Goal: Task Accomplishment & Management: Use online tool/utility

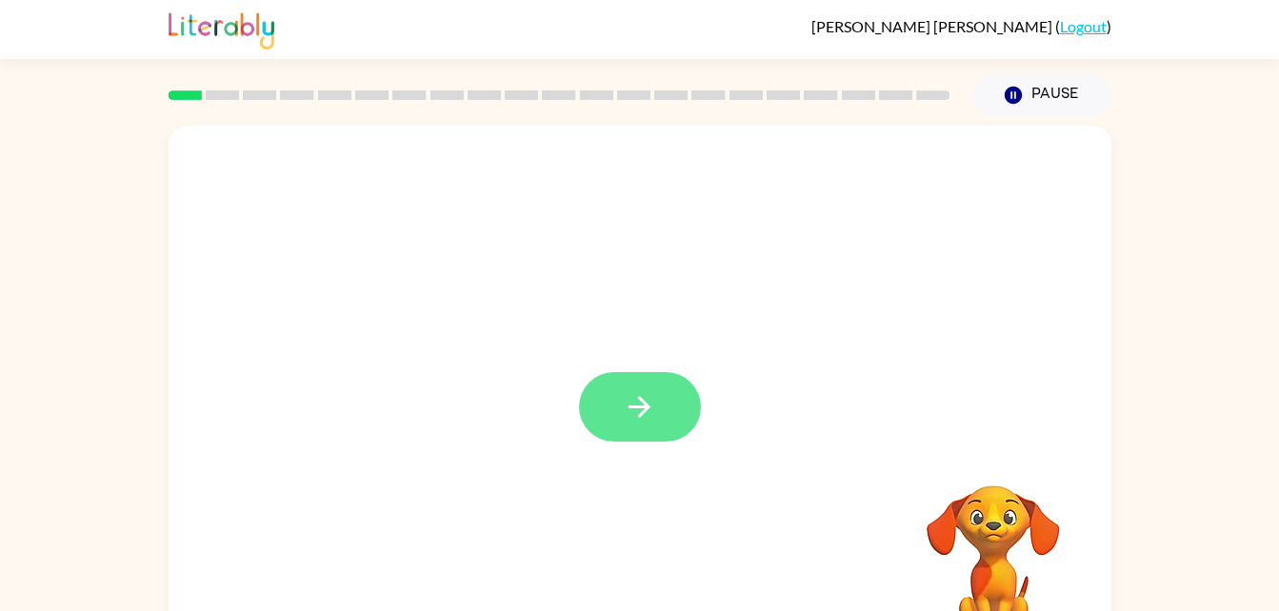
click at [653, 406] on icon "button" at bounding box center [639, 406] width 33 height 33
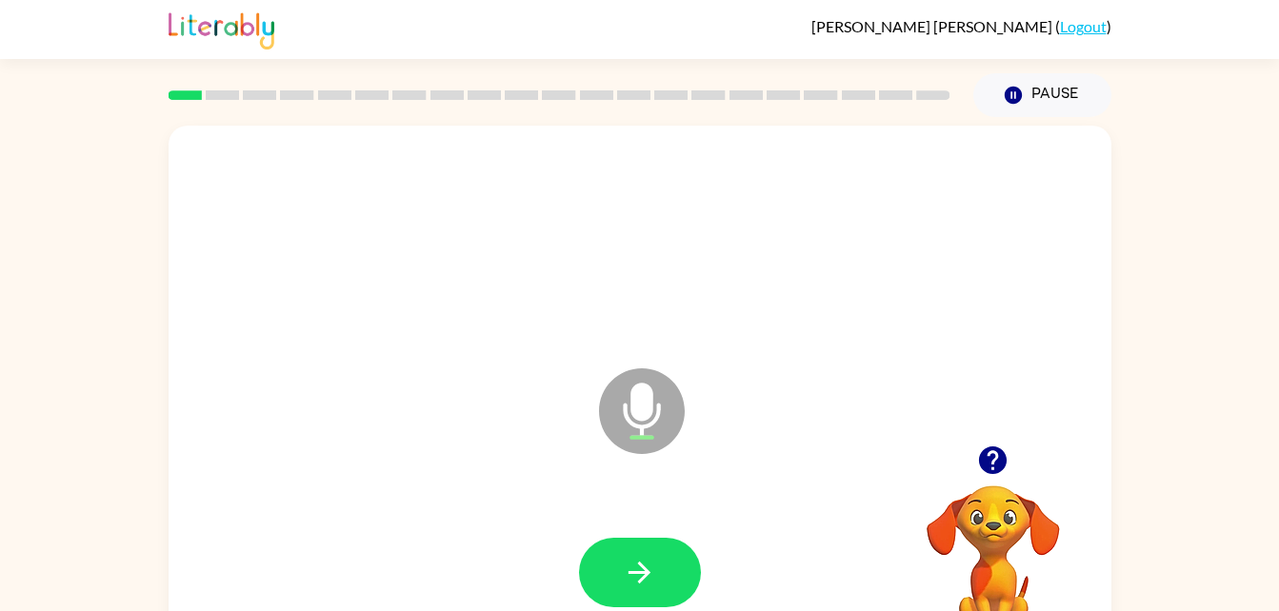
click at [677, 538] on div at bounding box center [640, 572] width 122 height 69
click at [635, 566] on icon "button" at bounding box center [639, 572] width 33 height 33
click at [638, 577] on icon "button" at bounding box center [639, 572] width 33 height 33
click at [649, 553] on button "button" at bounding box center [640, 572] width 122 height 69
click at [637, 553] on button "button" at bounding box center [640, 572] width 122 height 69
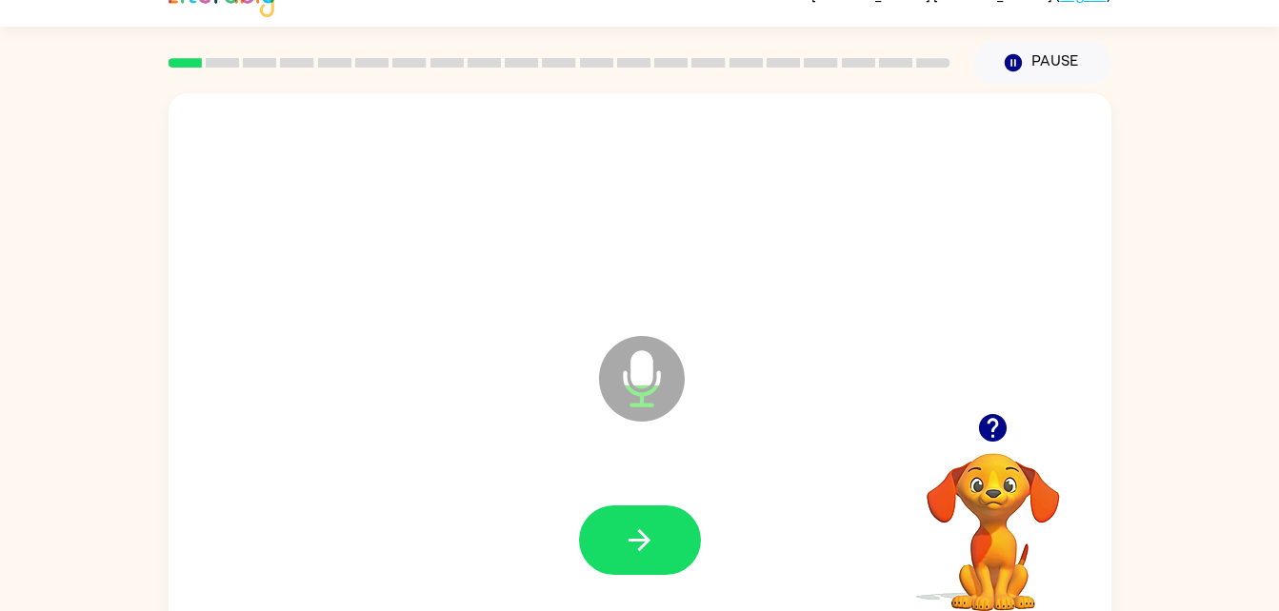
scroll to position [42, 0]
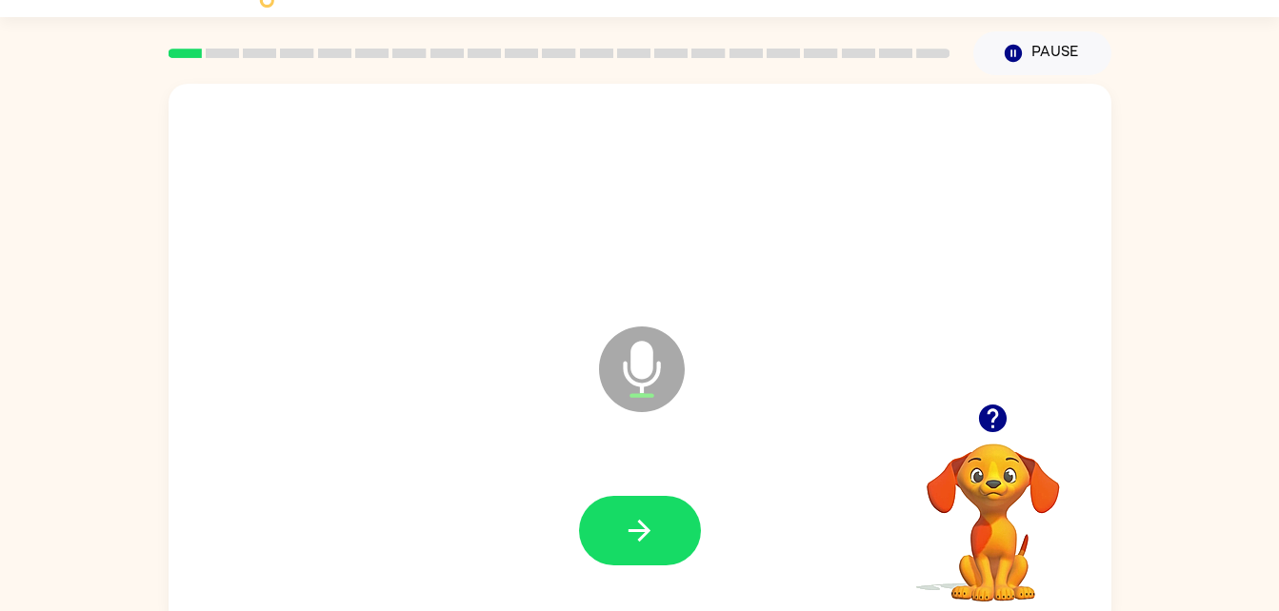
click at [672, 482] on div at bounding box center [640, 531] width 904 height 156
click at [662, 532] on button "button" at bounding box center [640, 530] width 122 height 69
click at [637, 525] on icon "button" at bounding box center [639, 530] width 33 height 33
click at [639, 519] on icon "button" at bounding box center [639, 530] width 33 height 33
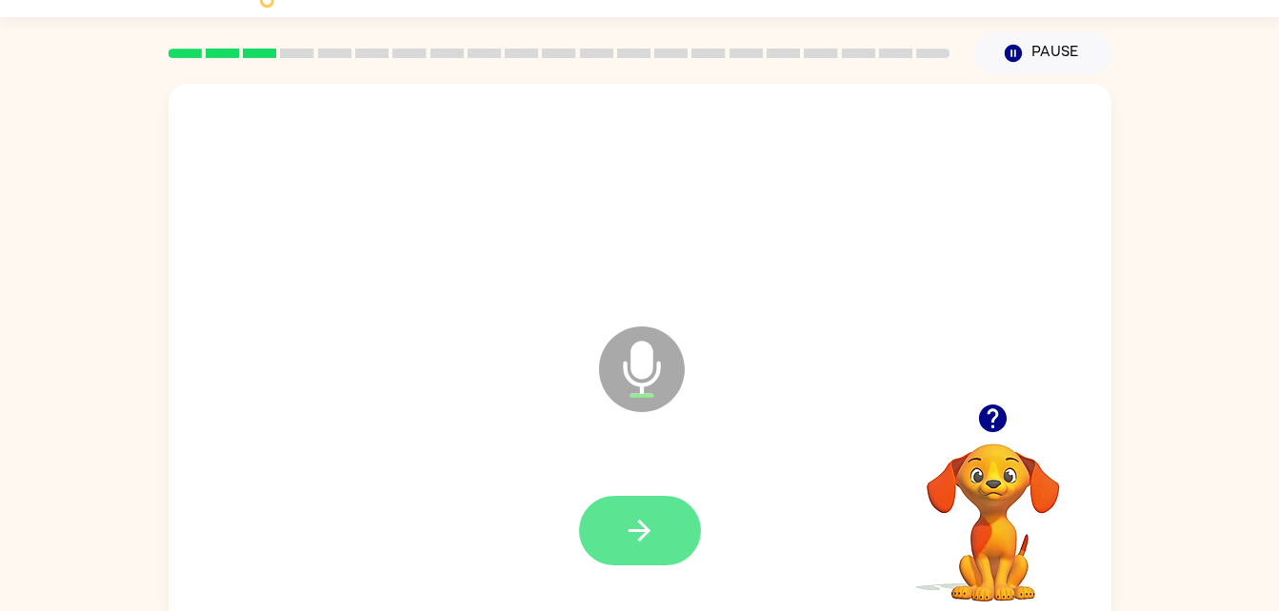
click at [646, 500] on button "button" at bounding box center [640, 530] width 122 height 69
click at [659, 524] on button "button" at bounding box center [640, 530] width 122 height 69
click at [645, 532] on icon "button" at bounding box center [639, 531] width 22 height 22
click at [634, 517] on icon "button" at bounding box center [639, 530] width 33 height 33
click at [664, 526] on button "button" at bounding box center [640, 530] width 122 height 69
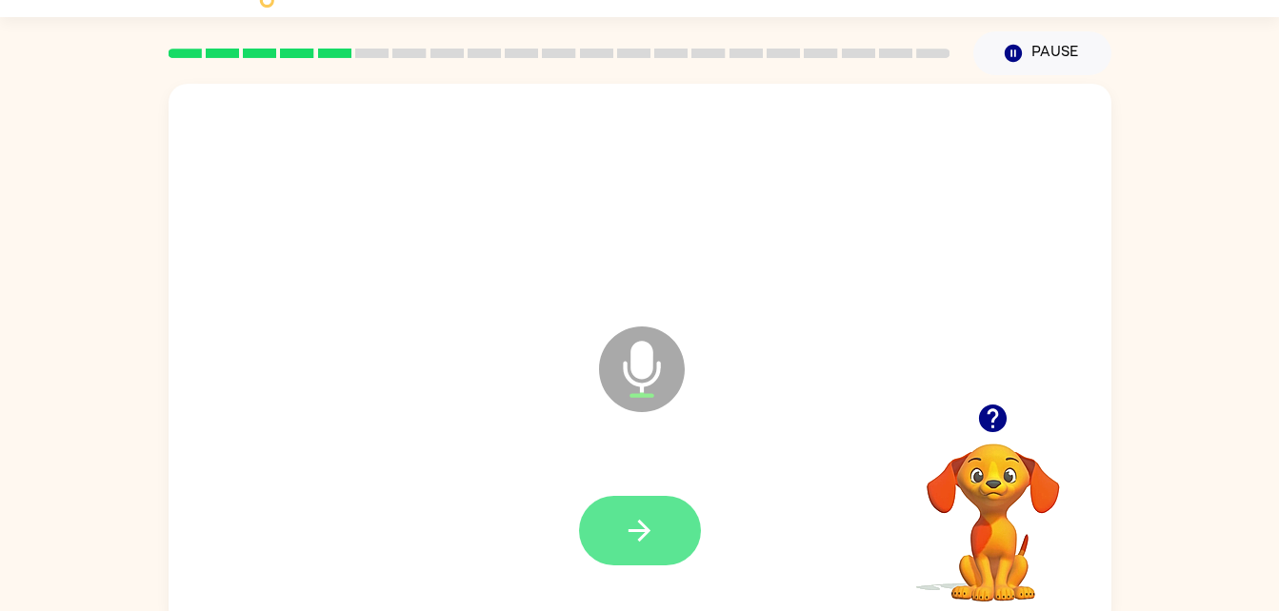
click at [658, 525] on button "button" at bounding box center [640, 530] width 122 height 69
click at [638, 507] on button "button" at bounding box center [640, 530] width 122 height 69
click at [634, 529] on icon "button" at bounding box center [639, 531] width 22 height 22
click at [656, 513] on button "button" at bounding box center [640, 530] width 122 height 69
click at [630, 525] on icon "button" at bounding box center [639, 530] width 33 height 33
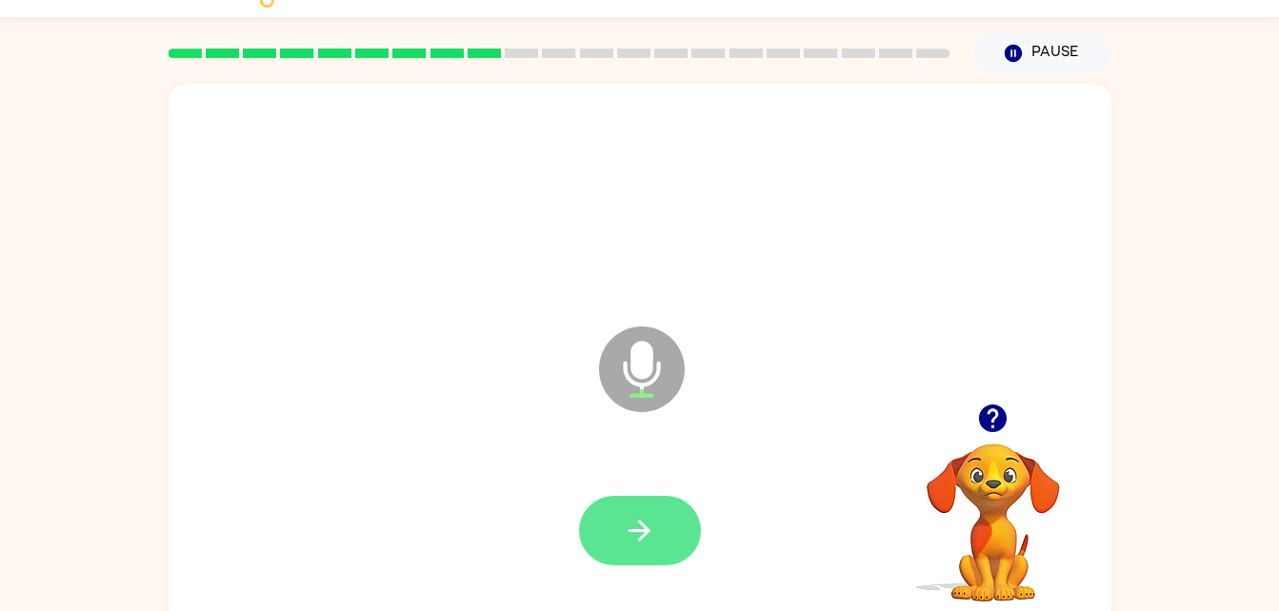
click at [644, 519] on icon "button" at bounding box center [639, 530] width 33 height 33
click at [652, 498] on button "button" at bounding box center [640, 530] width 122 height 69
click at [642, 525] on icon "button" at bounding box center [639, 531] width 22 height 22
click at [643, 525] on icon "button" at bounding box center [639, 531] width 22 height 22
click at [639, 511] on button "button" at bounding box center [640, 530] width 122 height 69
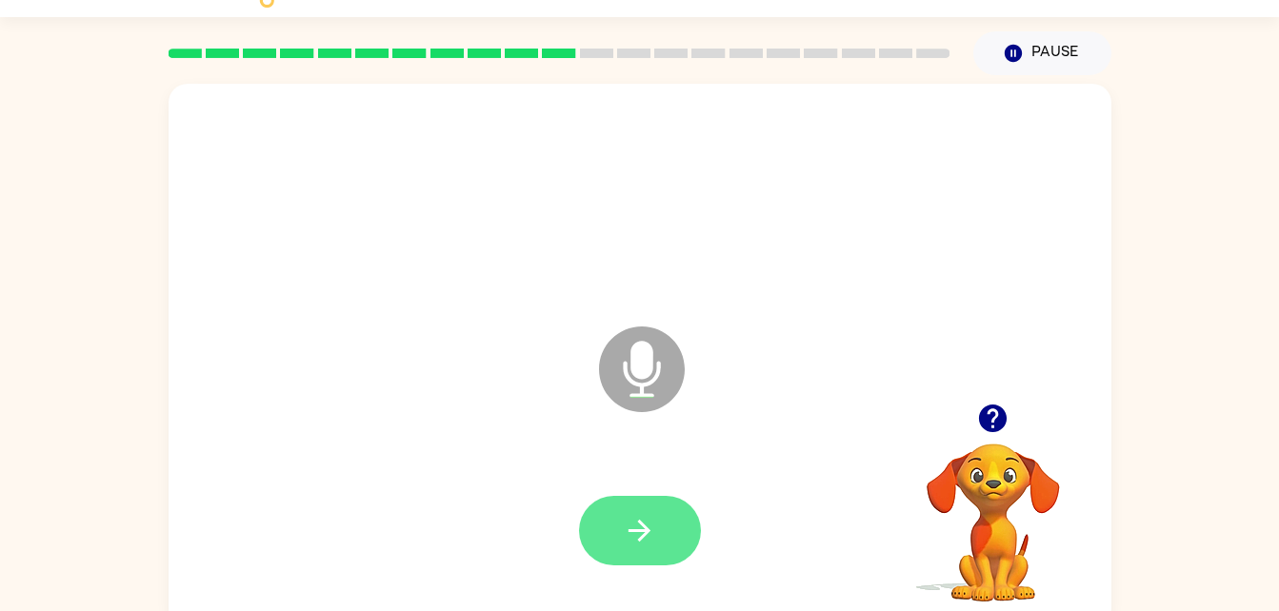
click at [656, 527] on button "button" at bounding box center [640, 530] width 122 height 69
click at [645, 504] on button "button" at bounding box center [640, 530] width 122 height 69
click at [641, 503] on button "button" at bounding box center [640, 530] width 122 height 69
click at [658, 505] on button "button" at bounding box center [640, 530] width 122 height 69
click at [649, 525] on icon "button" at bounding box center [639, 530] width 33 height 33
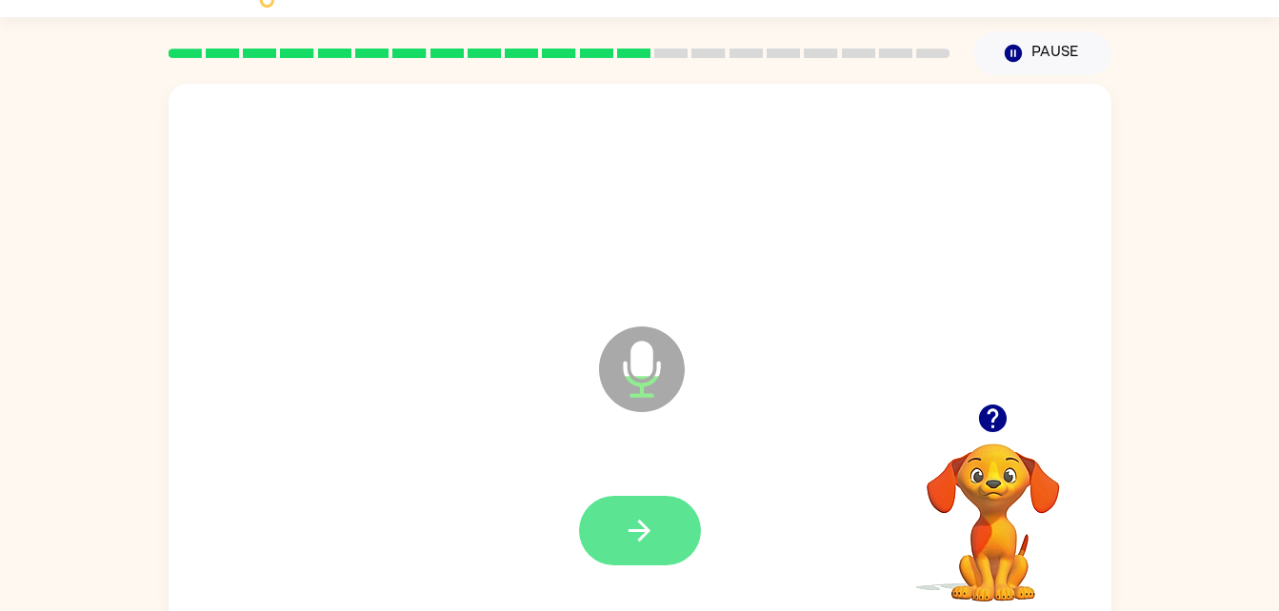
click at [646, 525] on icon "button" at bounding box center [639, 530] width 33 height 33
click at [650, 518] on icon "button" at bounding box center [639, 530] width 33 height 33
click at [625, 515] on icon "button" at bounding box center [639, 530] width 33 height 33
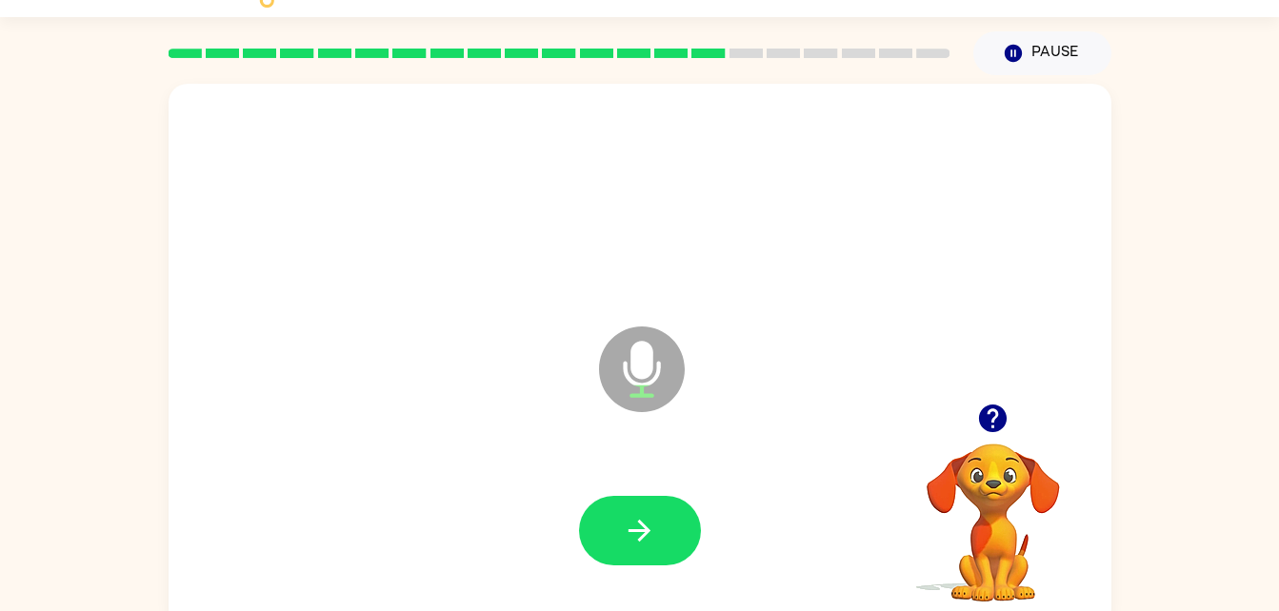
scroll to position [44, 0]
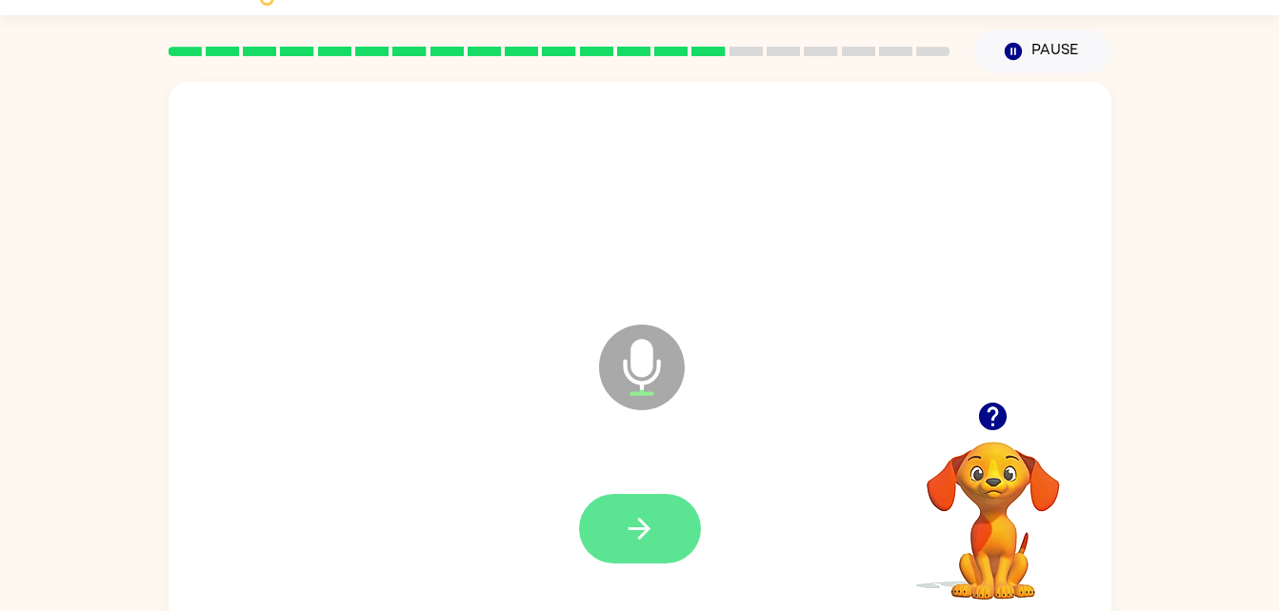
click at [645, 497] on button "button" at bounding box center [640, 528] width 122 height 69
click at [665, 541] on button "button" at bounding box center [640, 528] width 122 height 69
click at [662, 544] on button "button" at bounding box center [640, 528] width 122 height 69
click at [653, 516] on icon "button" at bounding box center [639, 528] width 33 height 33
click at [669, 506] on button "button" at bounding box center [640, 528] width 122 height 69
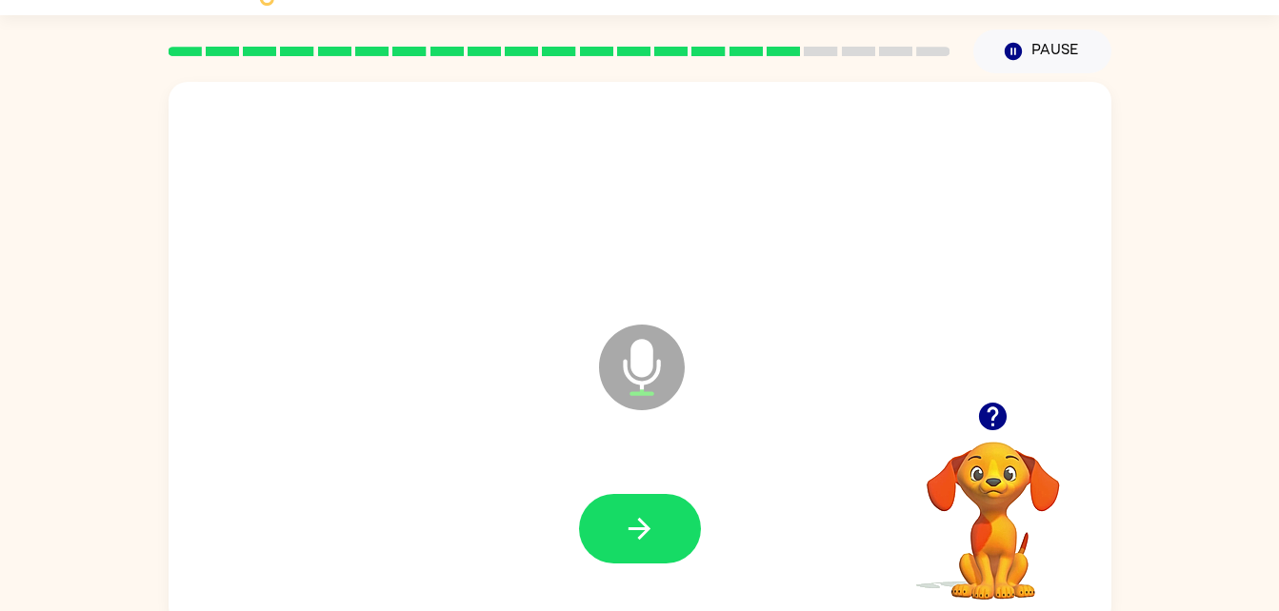
click at [996, 412] on icon "button" at bounding box center [992, 416] width 33 height 33
click at [657, 507] on button "button" at bounding box center [640, 528] width 122 height 69
click at [653, 504] on button "button" at bounding box center [640, 528] width 122 height 69
click at [588, 517] on button "button" at bounding box center [640, 528] width 122 height 69
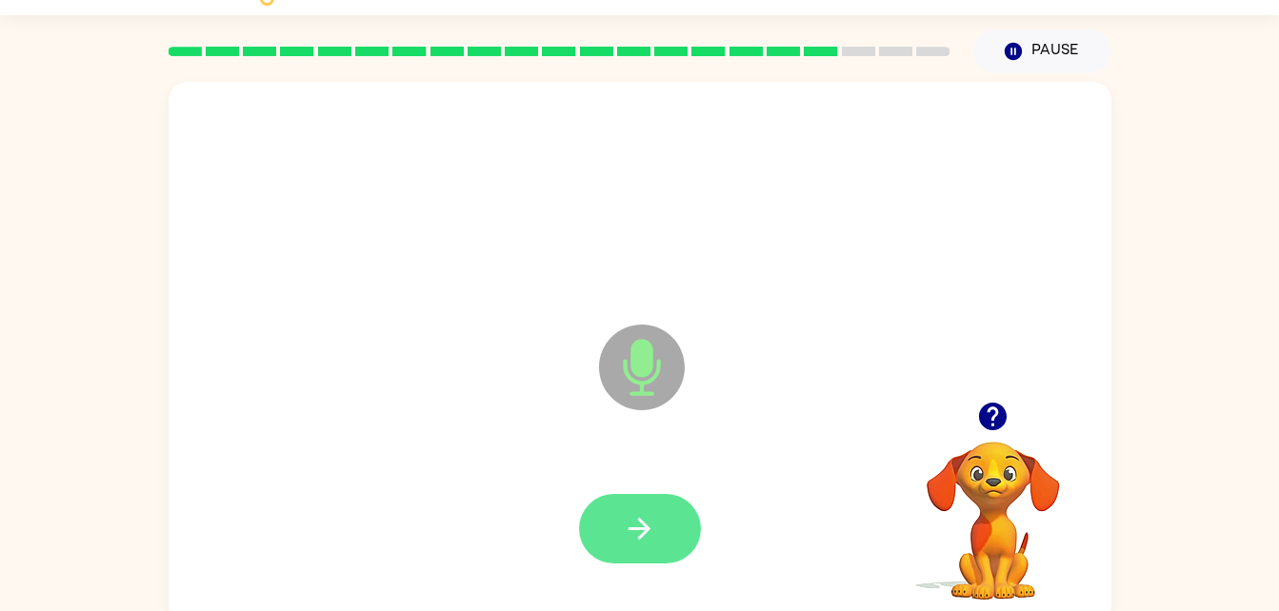
click at [651, 534] on icon "button" at bounding box center [639, 528] width 33 height 33
click at [636, 495] on button "button" at bounding box center [640, 528] width 122 height 69
click at [663, 524] on button "button" at bounding box center [640, 528] width 122 height 69
click at [674, 525] on button "button" at bounding box center [640, 528] width 122 height 69
click at [630, 513] on icon "button" at bounding box center [639, 528] width 33 height 33
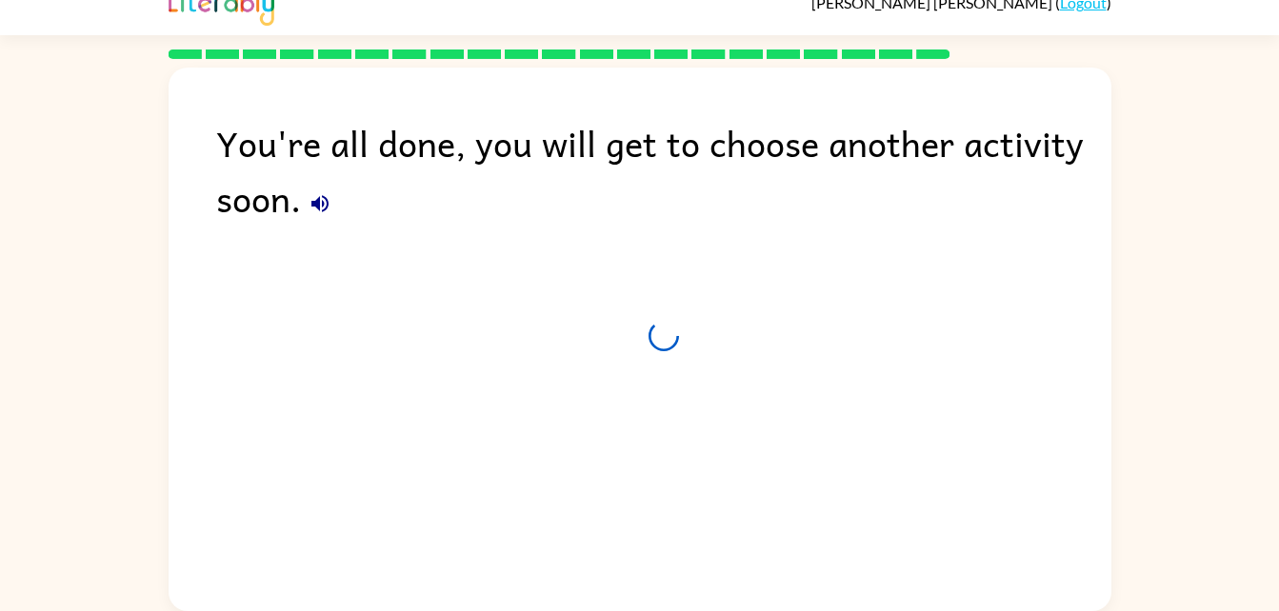
scroll to position [24, 0]
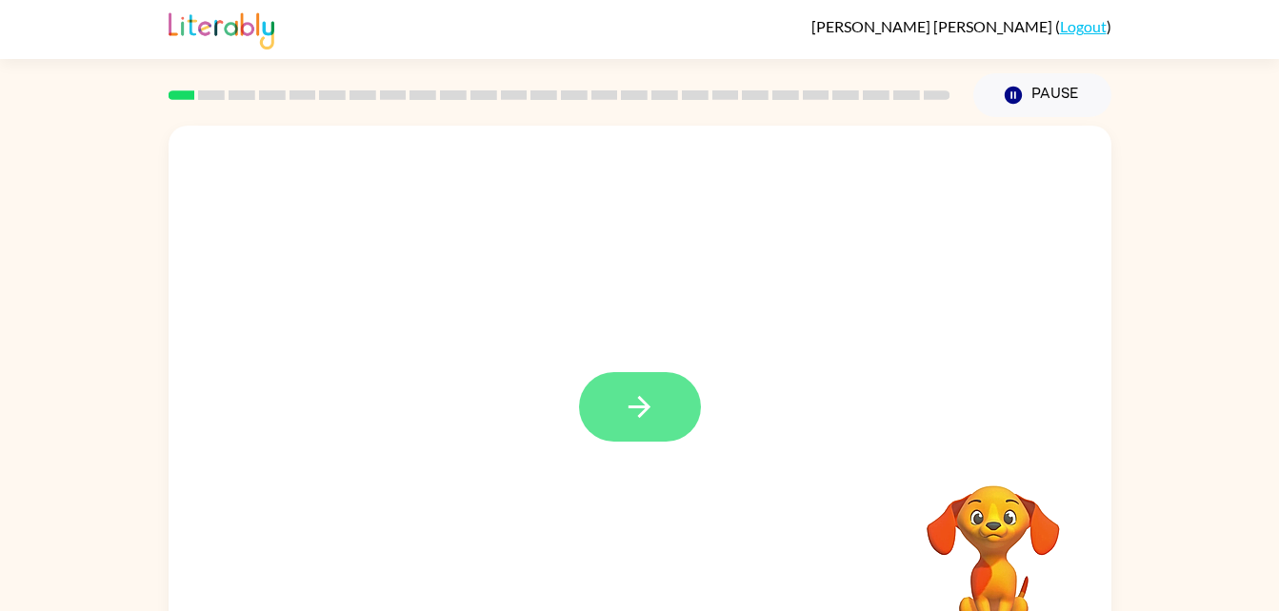
click at [700, 402] on button "button" at bounding box center [640, 406] width 122 height 69
click at [1153, 348] on div "Your browser must support playing .mp4 files to use Literably. Please try using…" at bounding box center [639, 393] width 1279 height 552
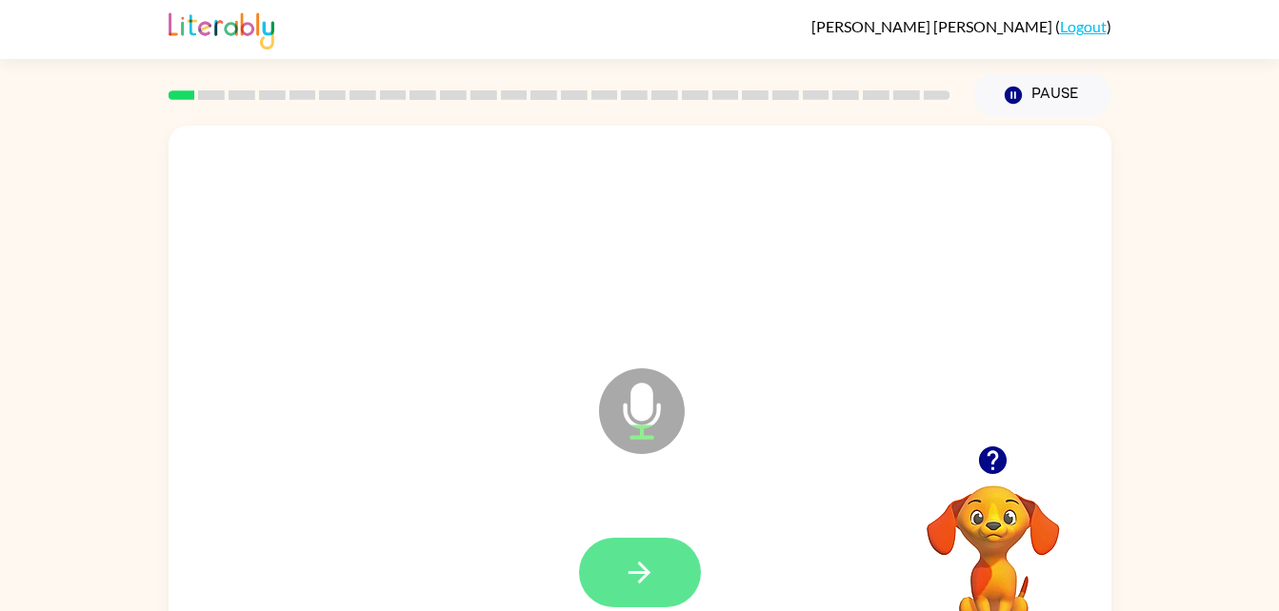
click at [664, 563] on button "button" at bounding box center [640, 572] width 122 height 69
click at [649, 540] on button "button" at bounding box center [640, 572] width 122 height 69
click at [646, 586] on icon "button" at bounding box center [639, 572] width 33 height 33
click at [626, 543] on button "button" at bounding box center [640, 572] width 122 height 69
click at [656, 556] on button "button" at bounding box center [640, 572] width 122 height 69
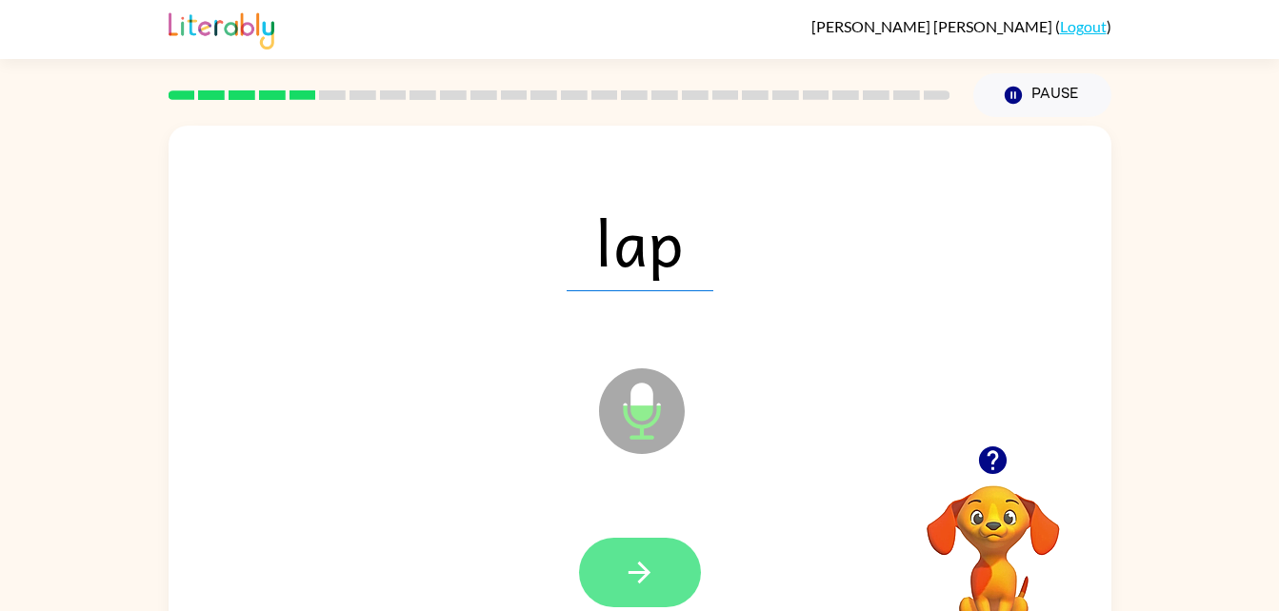
click at [663, 538] on button "button" at bounding box center [640, 572] width 122 height 69
click at [642, 546] on button "button" at bounding box center [640, 572] width 122 height 69
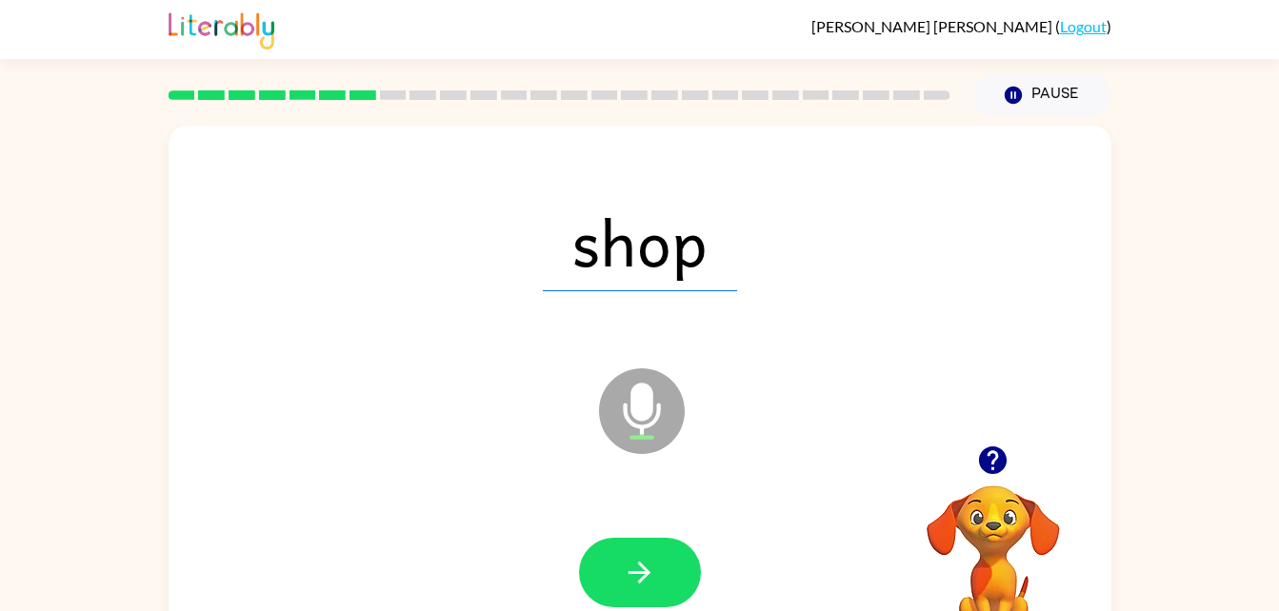
click at [862, 454] on icon "Microphone The Microphone is here when it is your turn to talk" at bounding box center [737, 435] width 286 height 143
click at [667, 546] on button "button" at bounding box center [640, 572] width 122 height 69
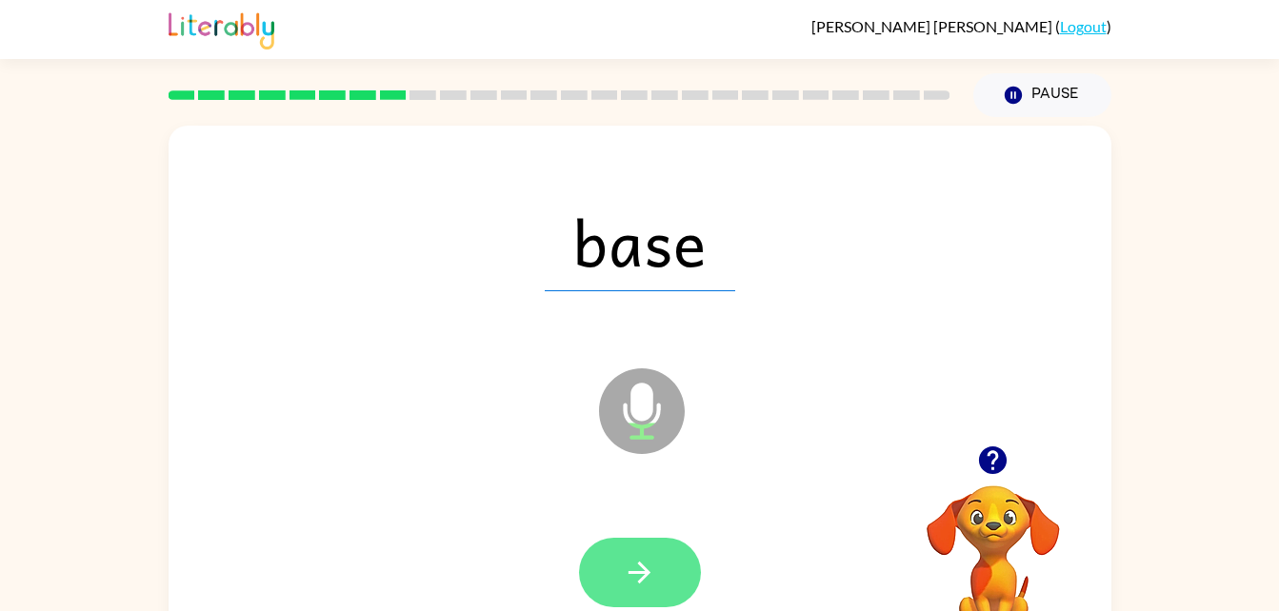
click at [676, 542] on button "button" at bounding box center [640, 572] width 122 height 69
click at [666, 541] on button "button" at bounding box center [640, 572] width 122 height 69
click at [657, 548] on button "button" at bounding box center [640, 572] width 122 height 69
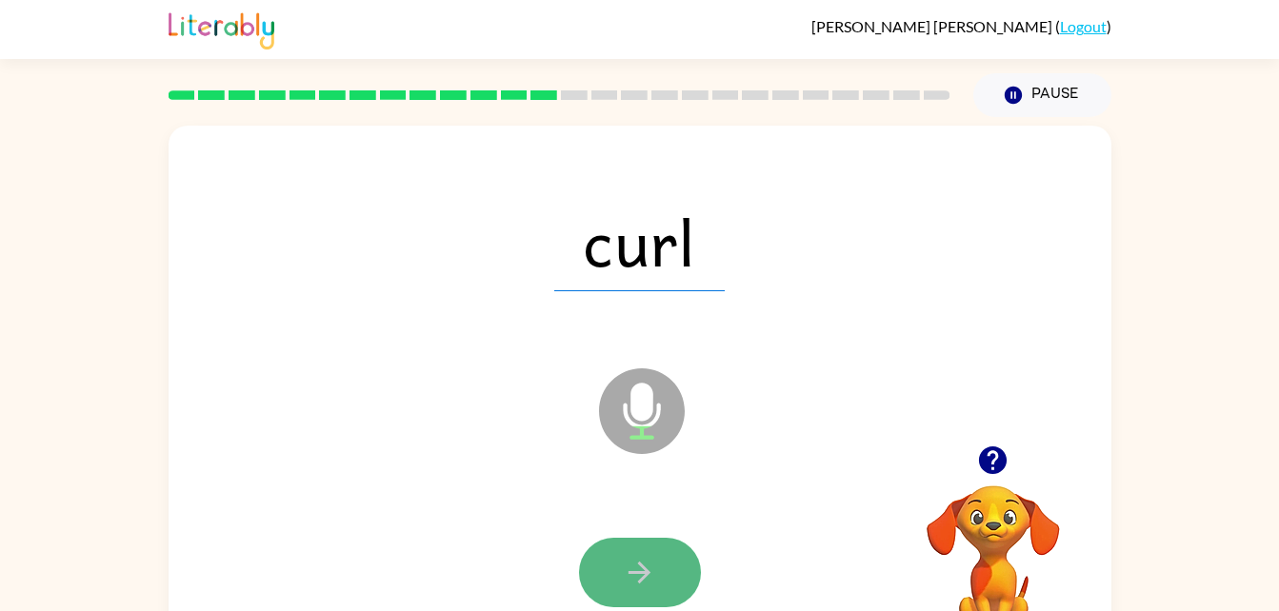
click at [640, 566] on icon "button" at bounding box center [639, 572] width 33 height 33
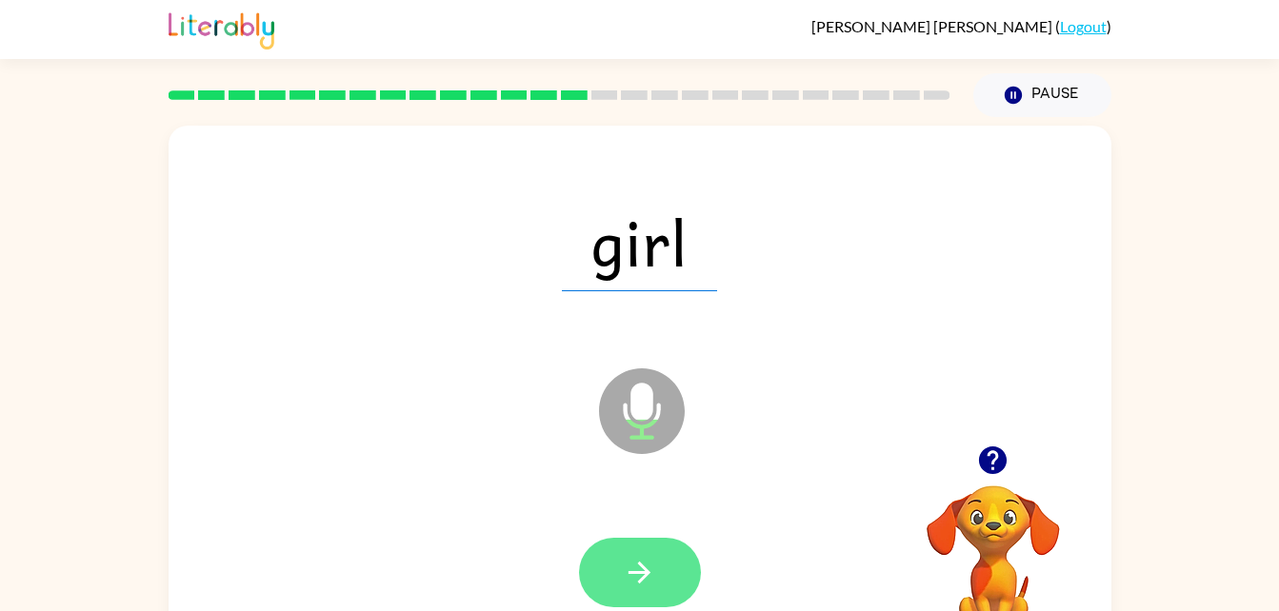
click at [655, 547] on button "button" at bounding box center [640, 572] width 122 height 69
click at [665, 546] on button "button" at bounding box center [640, 572] width 122 height 69
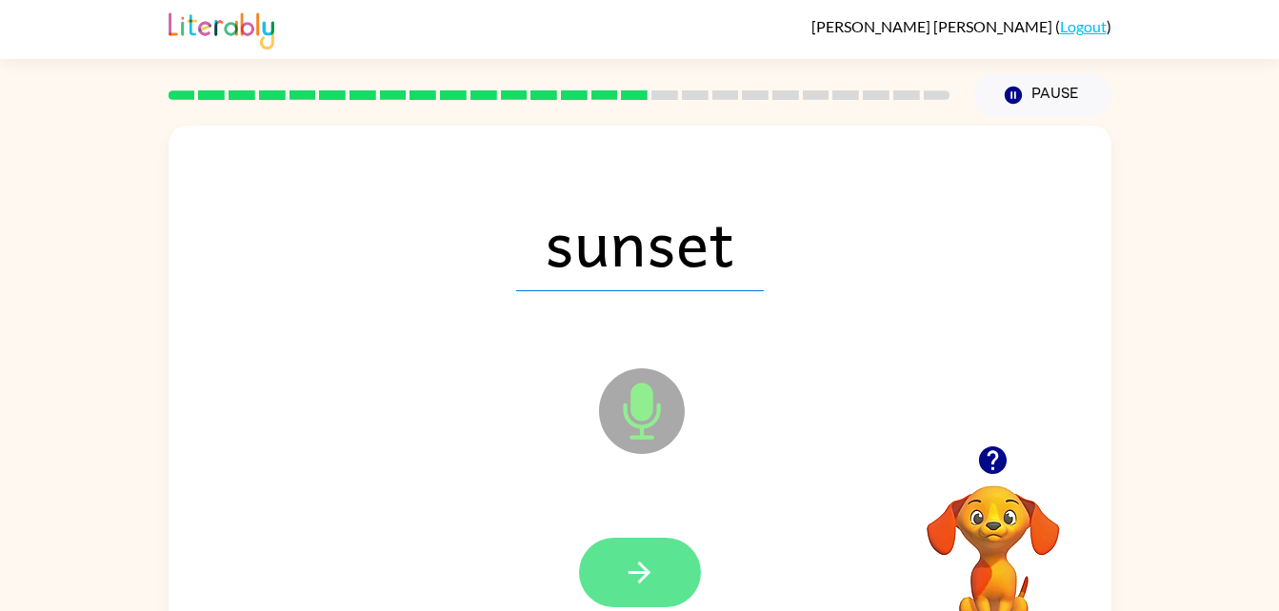
click at [658, 604] on button "button" at bounding box center [640, 572] width 122 height 69
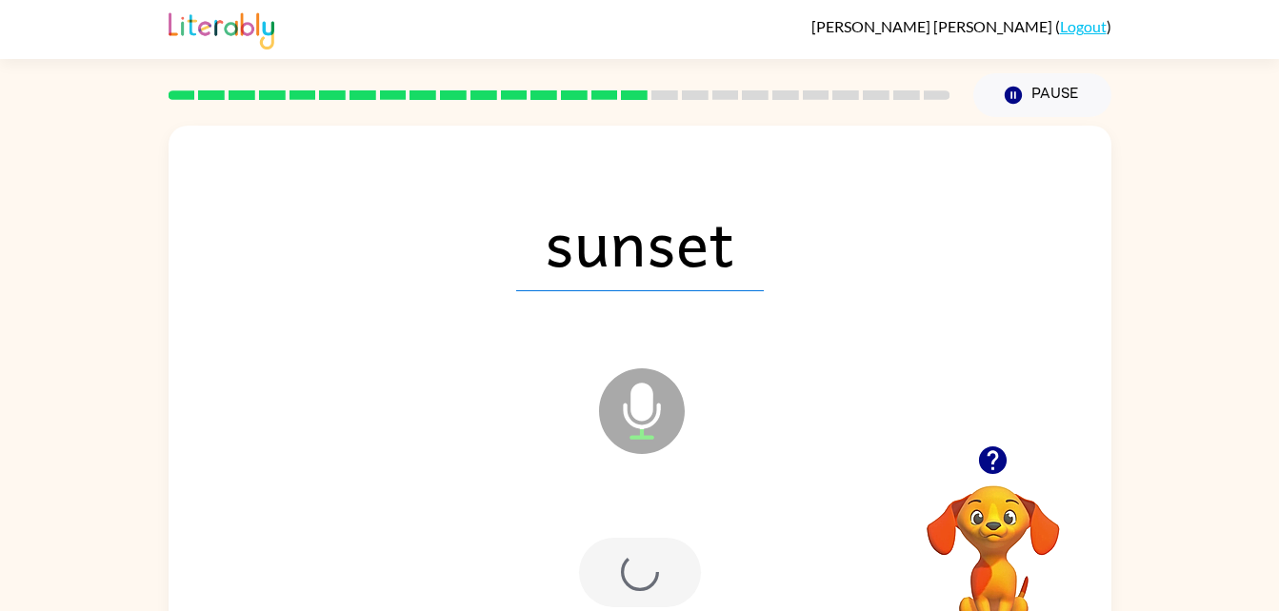
click at [655, 563] on div at bounding box center [640, 572] width 122 height 69
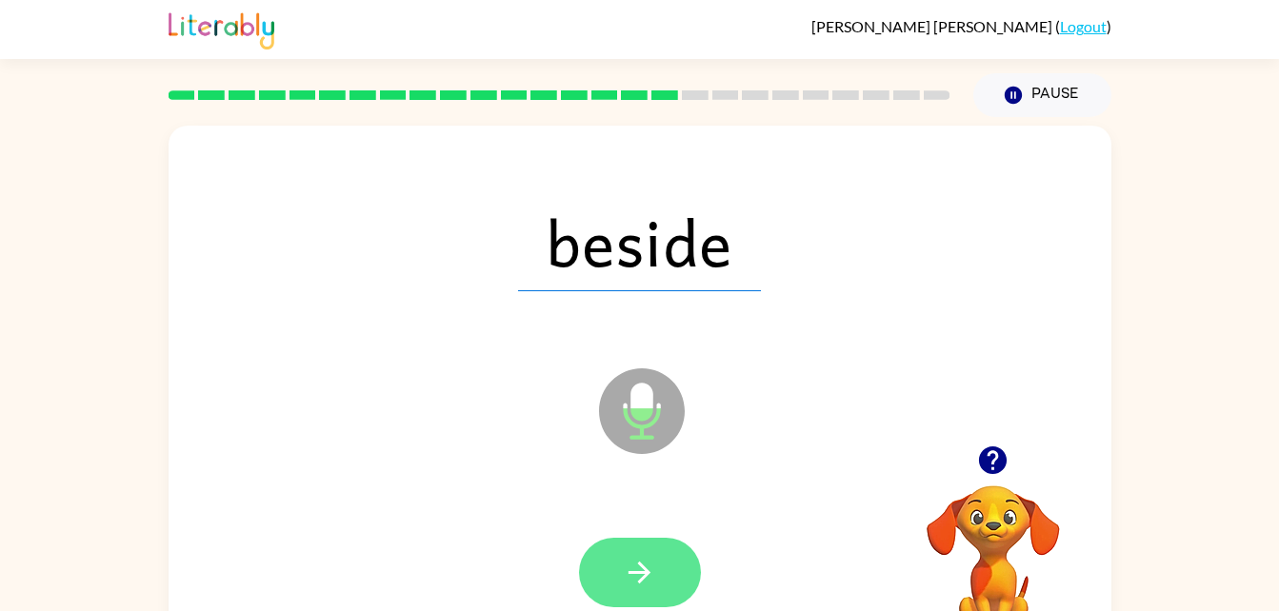
click at [661, 561] on button "button" at bounding box center [640, 572] width 122 height 69
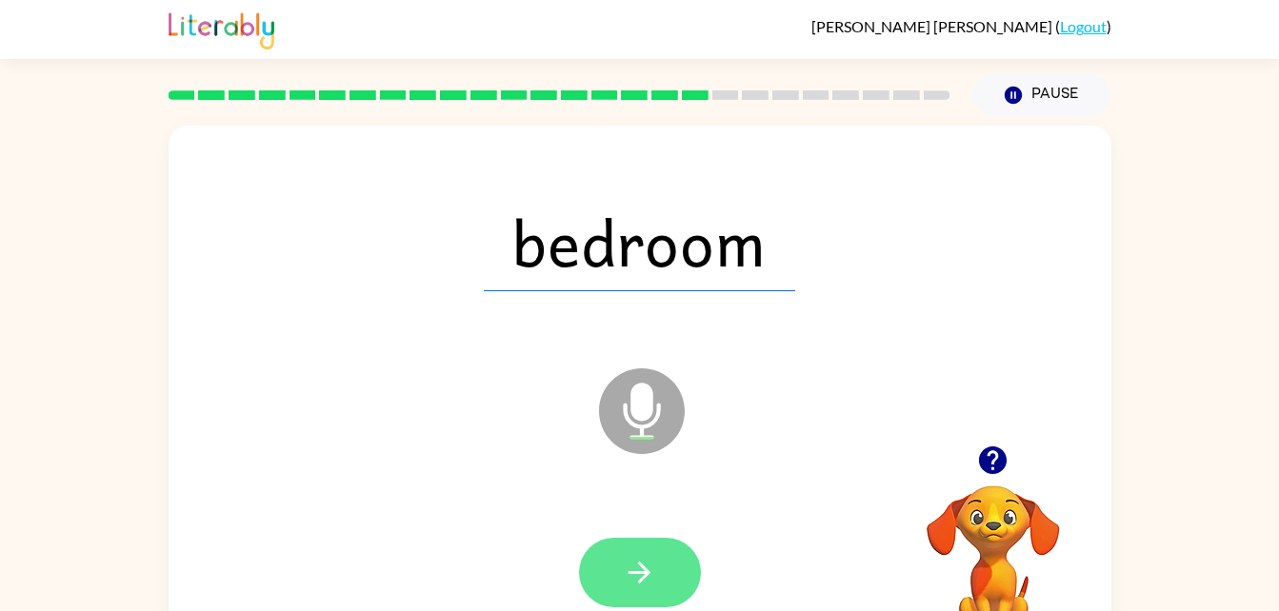
click at [652, 568] on icon "button" at bounding box center [639, 572] width 33 height 33
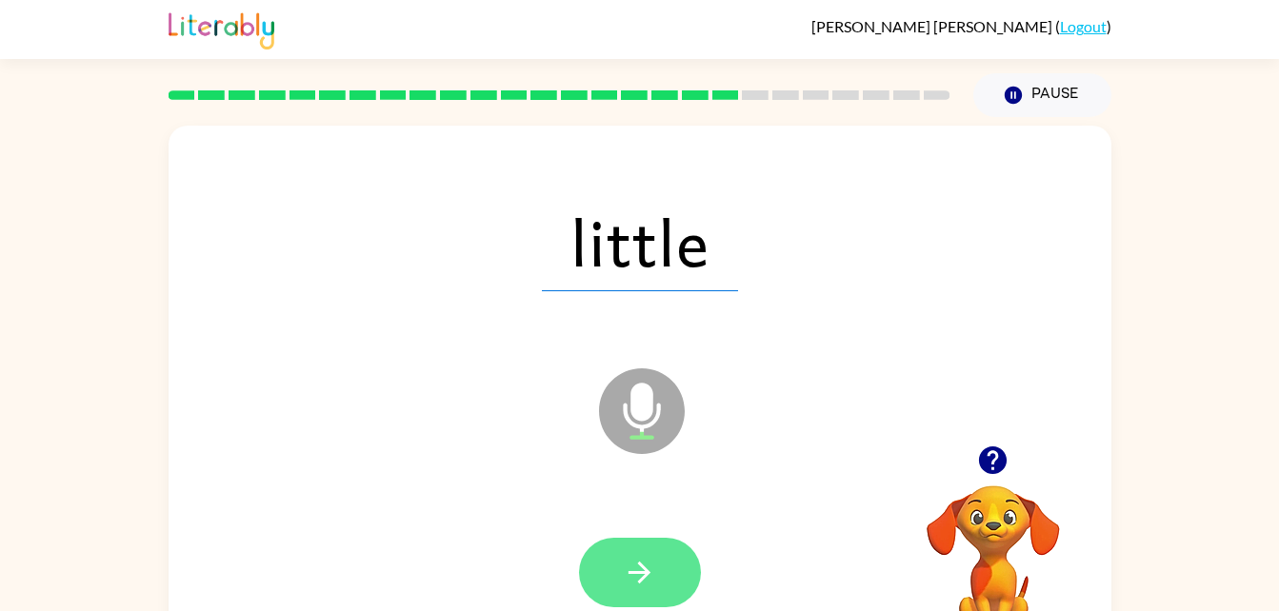
click at [662, 559] on button "button" at bounding box center [640, 572] width 122 height 69
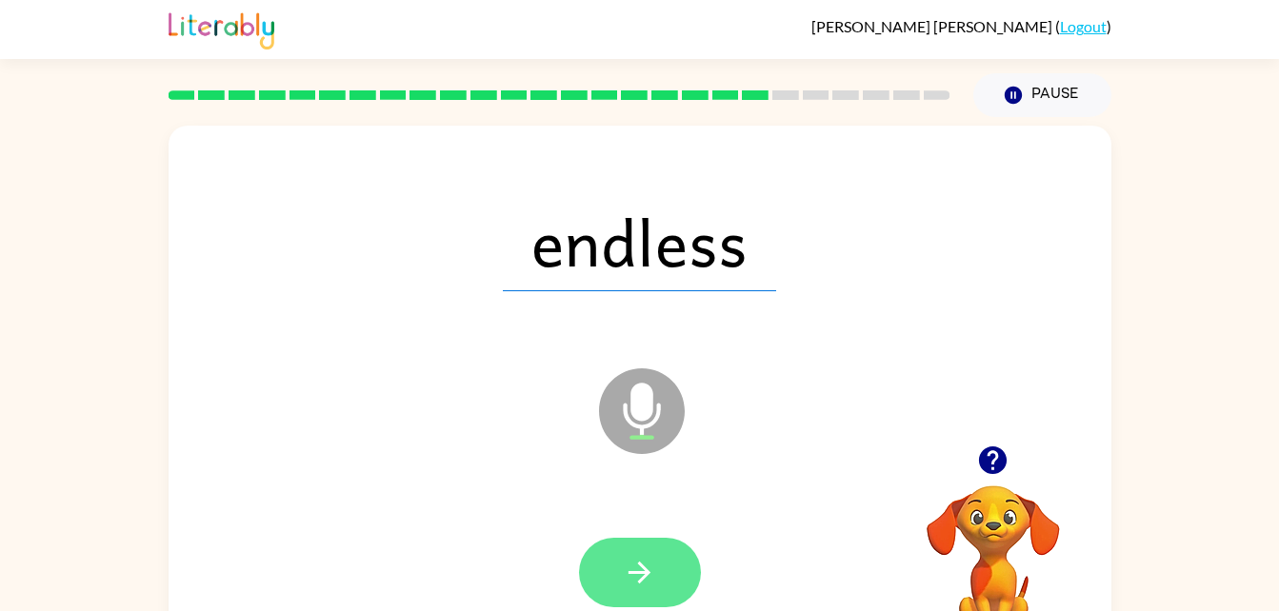
click at [654, 560] on icon "button" at bounding box center [639, 572] width 33 height 33
click at [632, 556] on icon "button" at bounding box center [639, 572] width 33 height 33
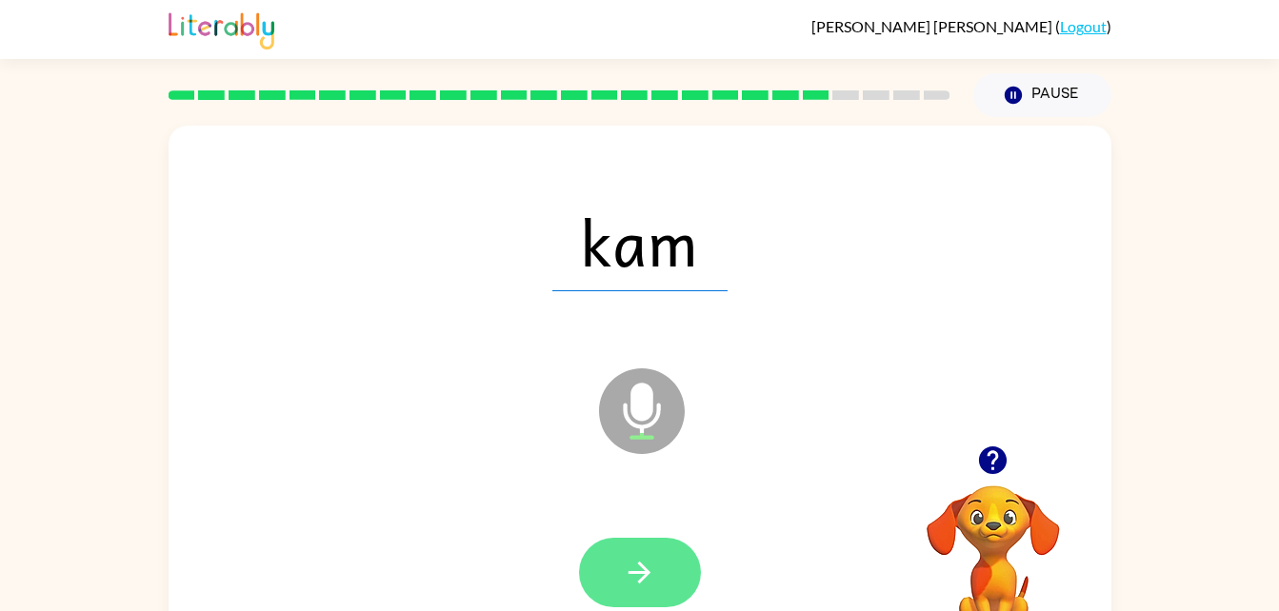
click at [643, 557] on icon "button" at bounding box center [639, 572] width 33 height 33
click at [672, 557] on button "button" at bounding box center [640, 572] width 122 height 69
click at [648, 571] on icon "button" at bounding box center [639, 573] width 22 height 22
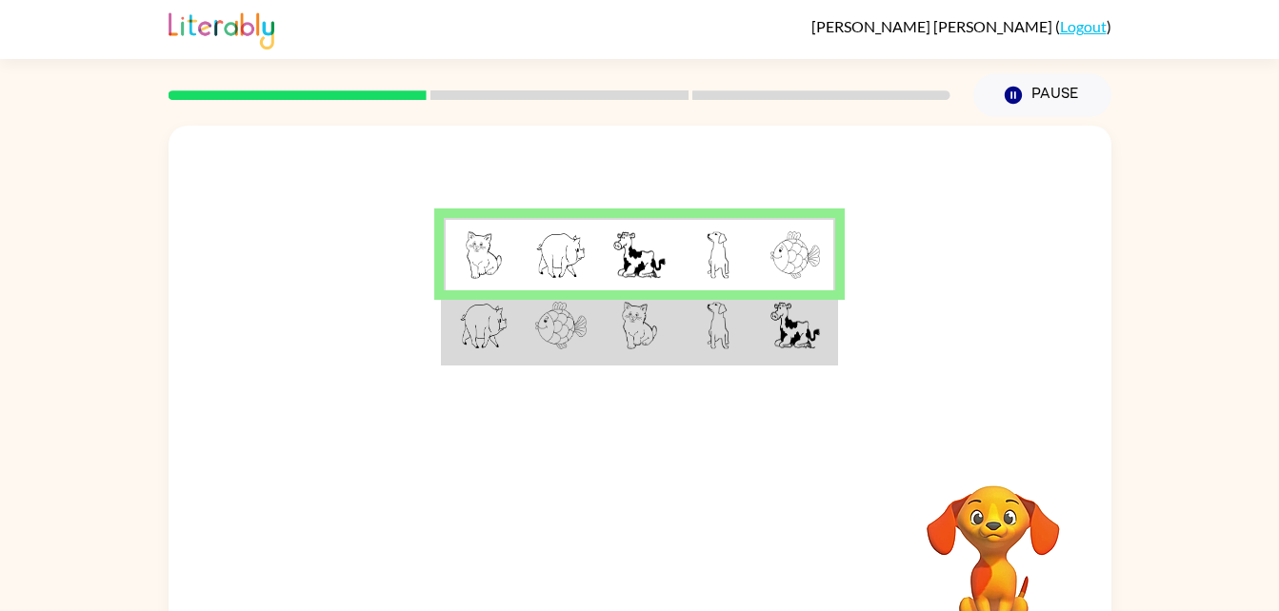
click at [775, 311] on img at bounding box center [795, 326] width 50 height 48
click at [774, 350] on td at bounding box center [796, 326] width 78 height 73
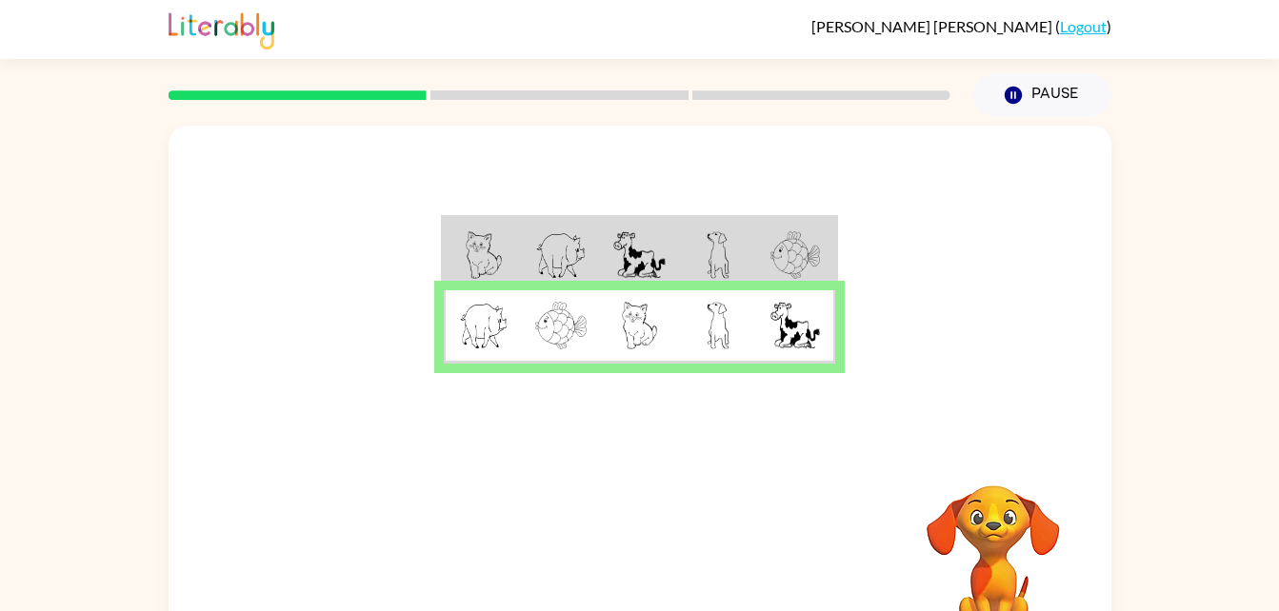
click at [799, 347] on img at bounding box center [795, 326] width 50 height 48
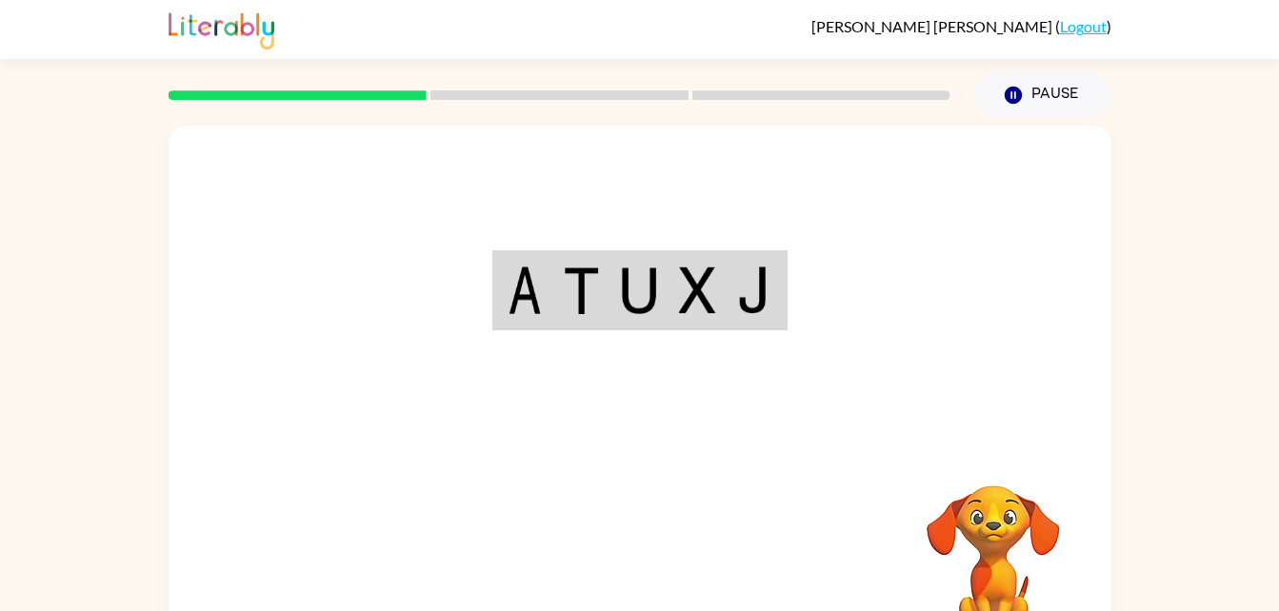
click at [663, 568] on div "Your browser must support playing .mp4 files to use Literably. Please try using…" at bounding box center [640, 398] width 942 height 544
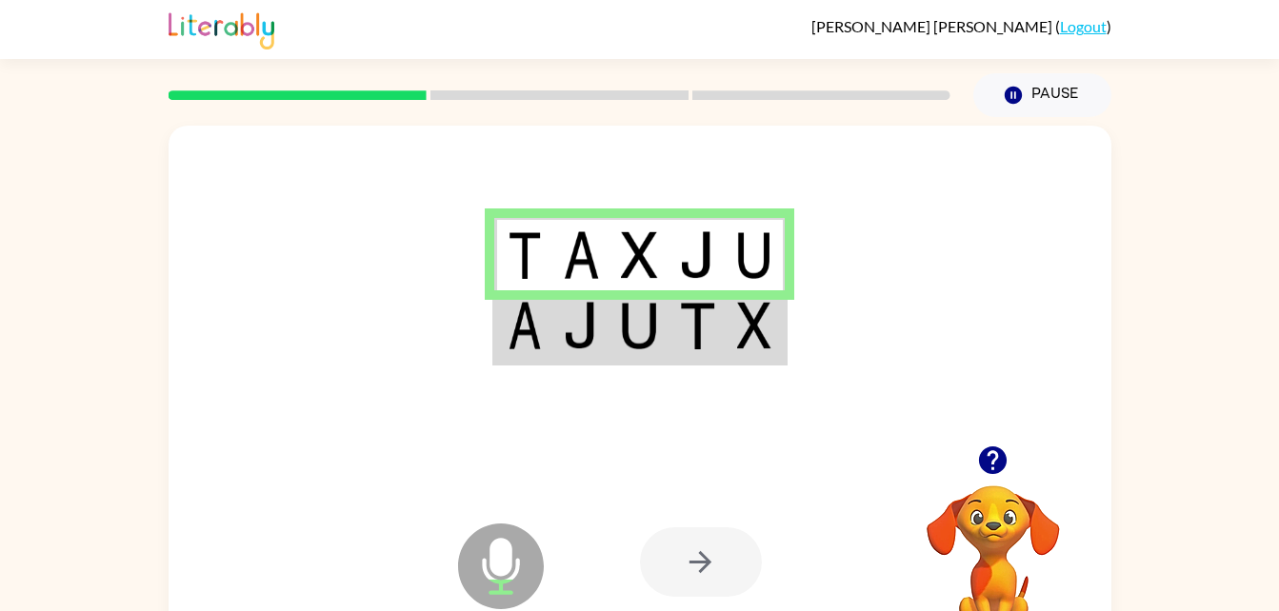
click at [721, 329] on td at bounding box center [697, 326] width 58 height 73
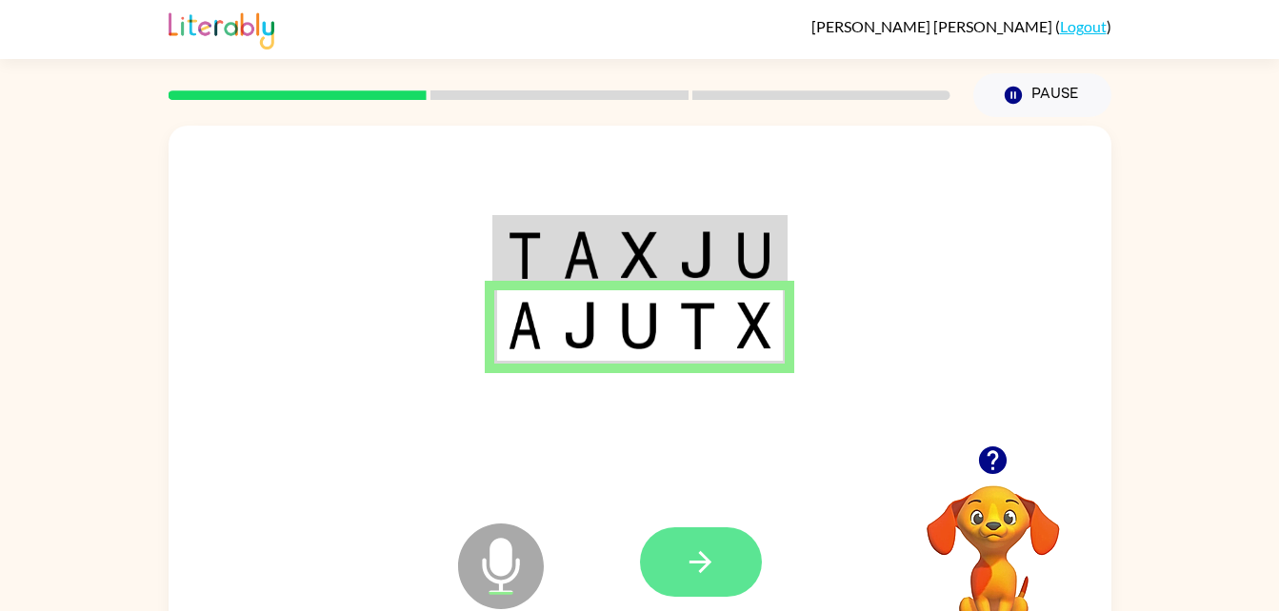
click at [675, 558] on button "button" at bounding box center [701, 561] width 122 height 69
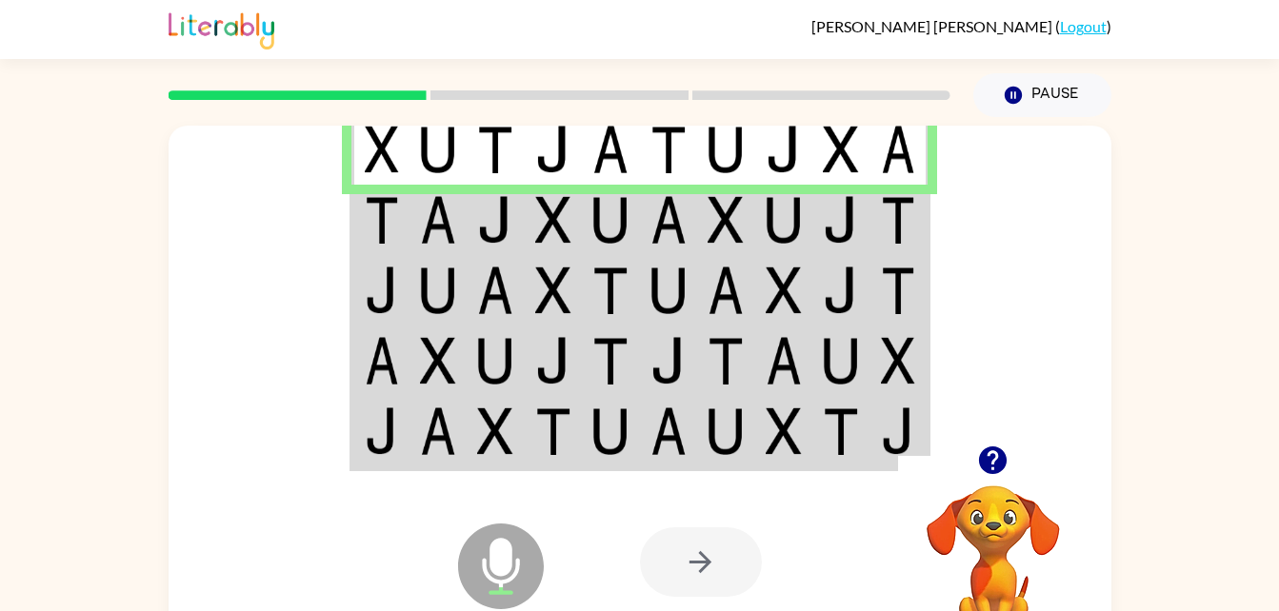
click at [459, 231] on td at bounding box center [438, 220] width 58 height 70
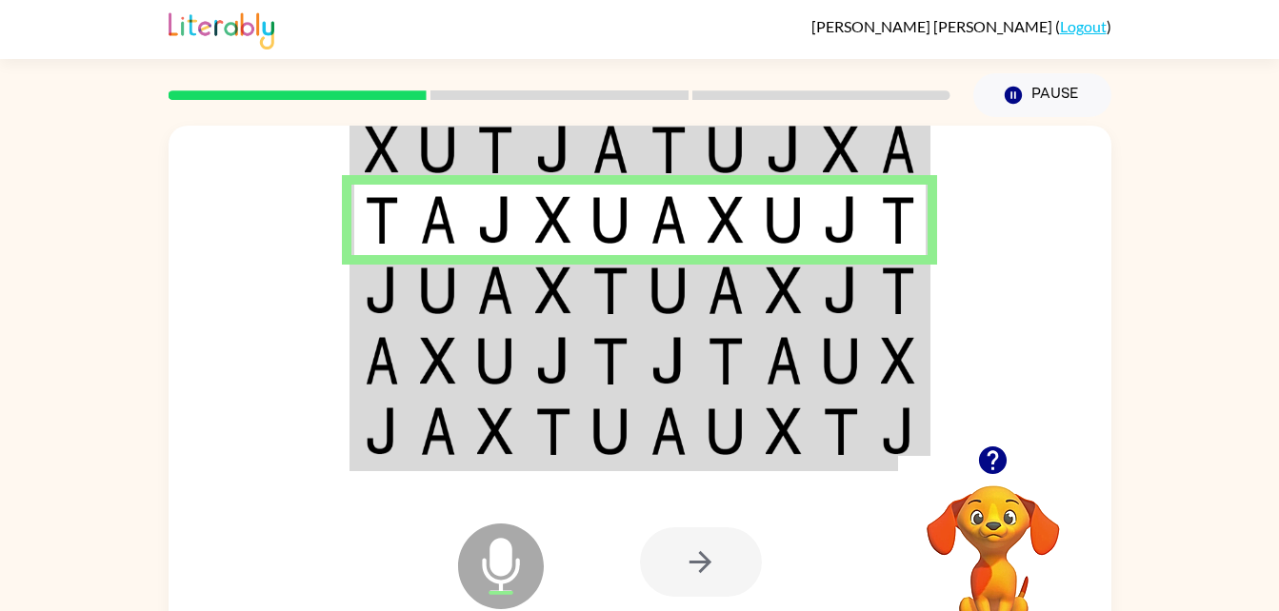
click at [851, 294] on img at bounding box center [841, 291] width 36 height 48
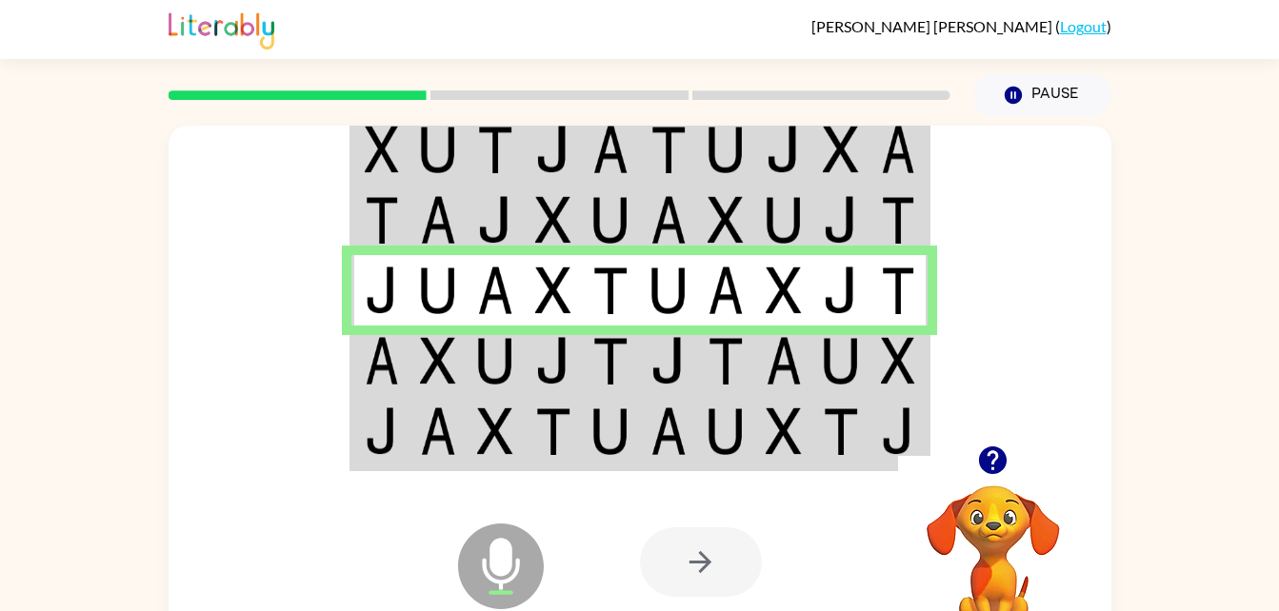
click at [795, 351] on img at bounding box center [783, 361] width 36 height 48
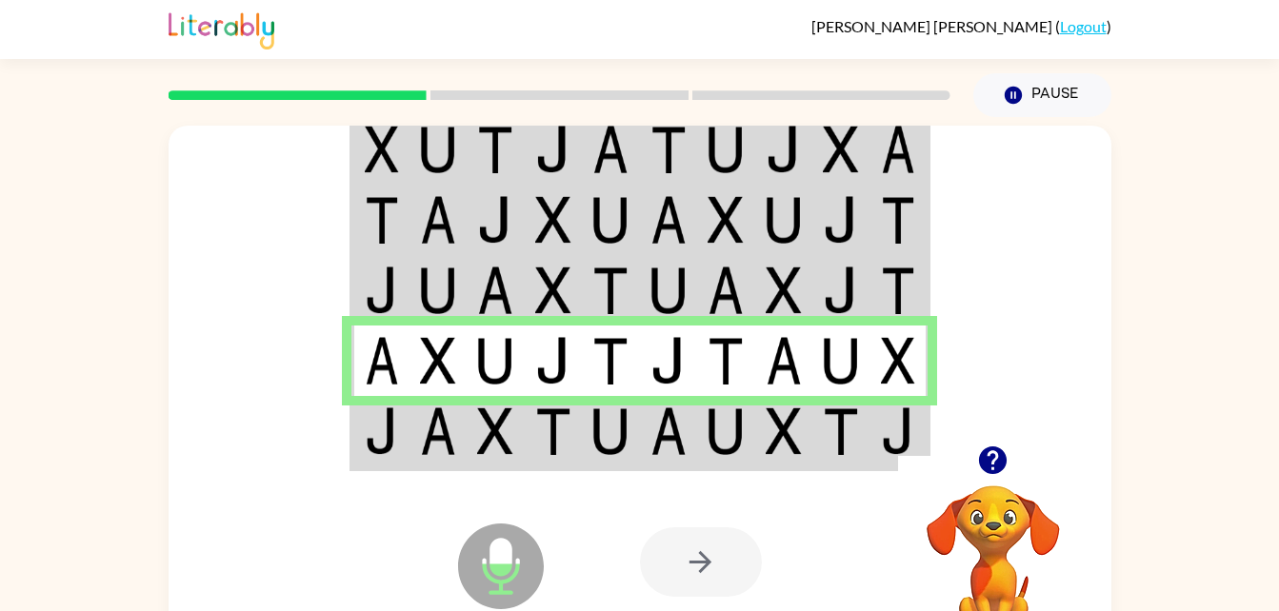
click at [898, 415] on img at bounding box center [898, 431] width 34 height 48
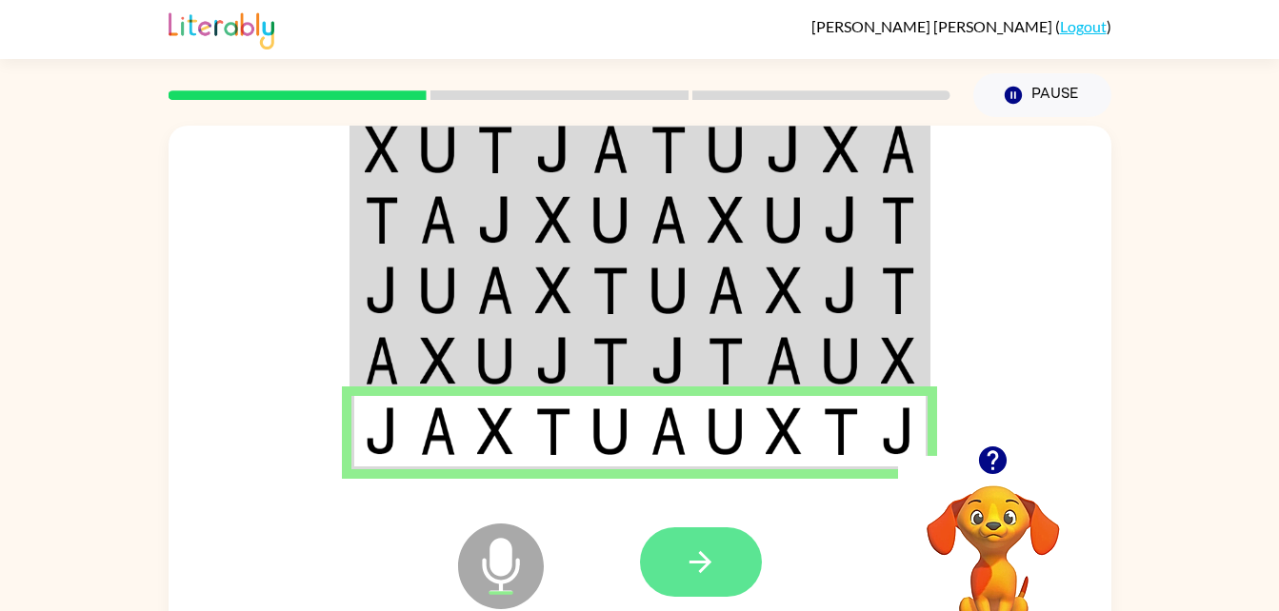
click at [723, 559] on button "button" at bounding box center [701, 561] width 122 height 69
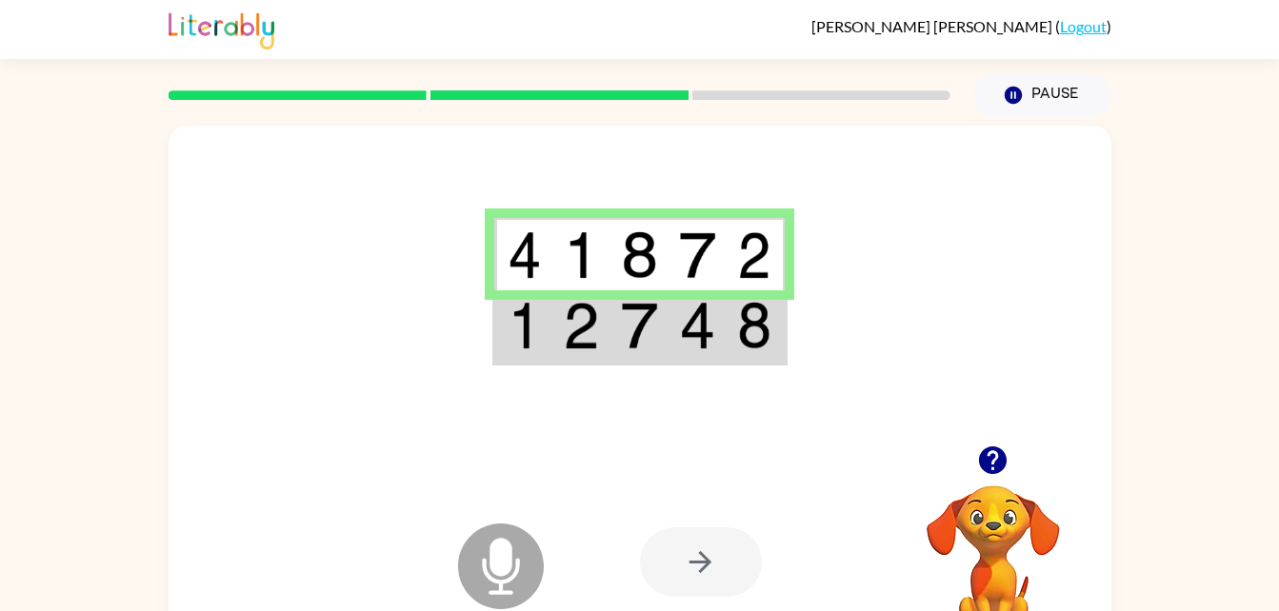
click at [773, 327] on td at bounding box center [755, 326] width 58 height 73
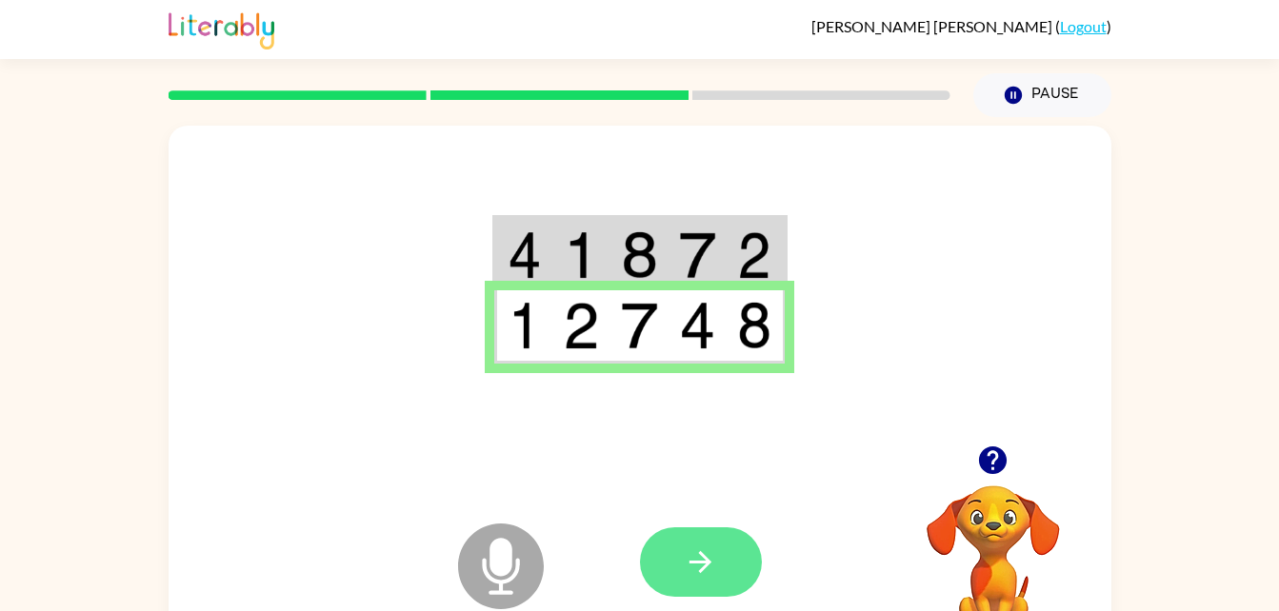
click at [724, 534] on button "button" at bounding box center [701, 561] width 122 height 69
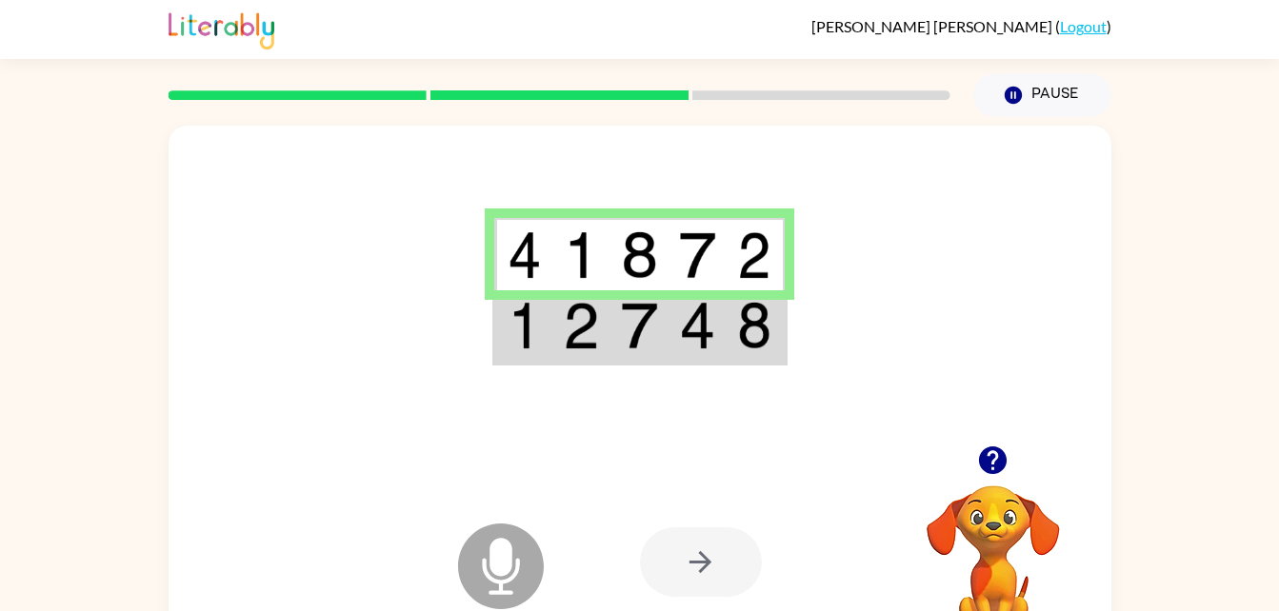
click at [738, 336] on img at bounding box center [754, 326] width 34 height 48
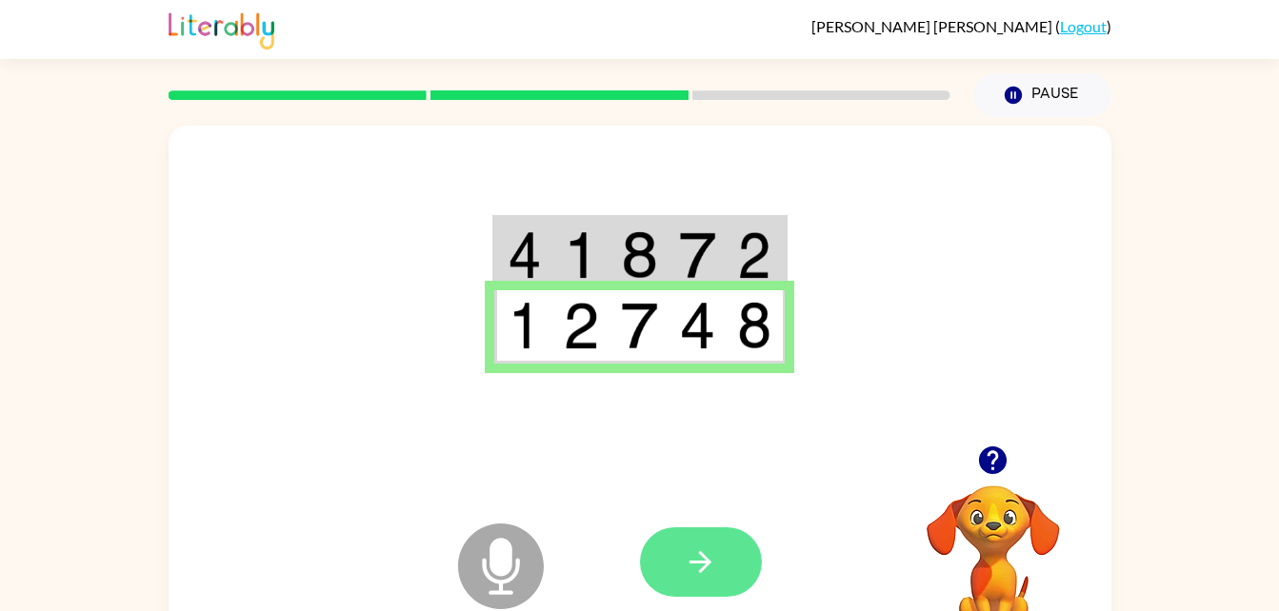
click at [729, 545] on button "button" at bounding box center [701, 561] width 122 height 69
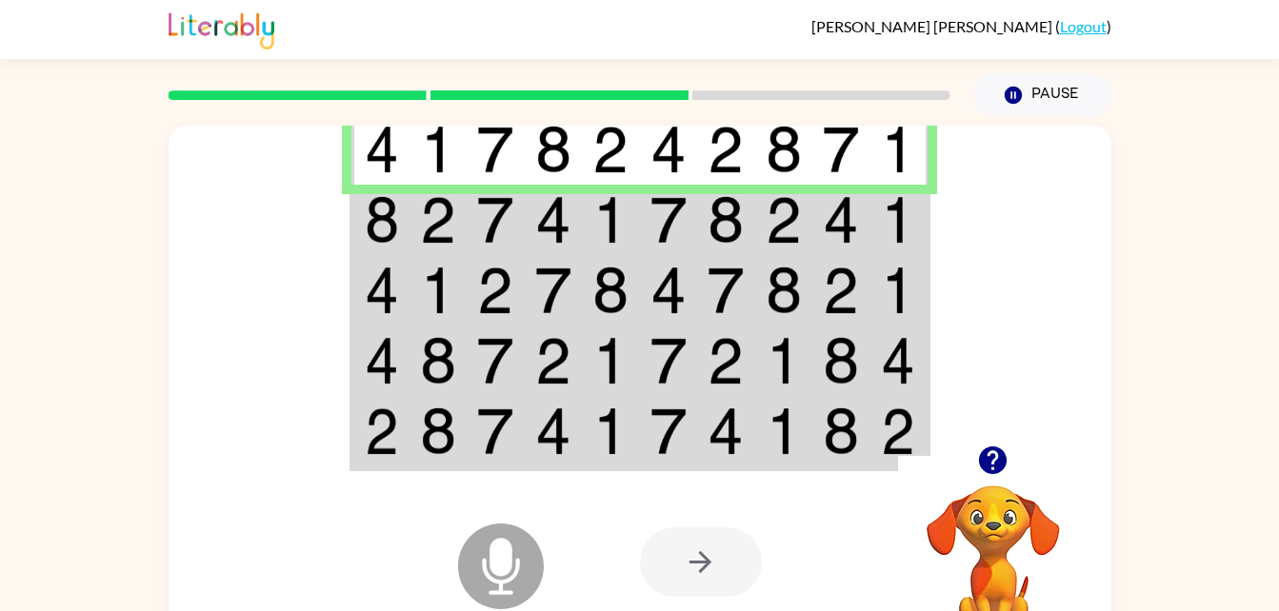
click at [797, 208] on img at bounding box center [783, 220] width 36 height 48
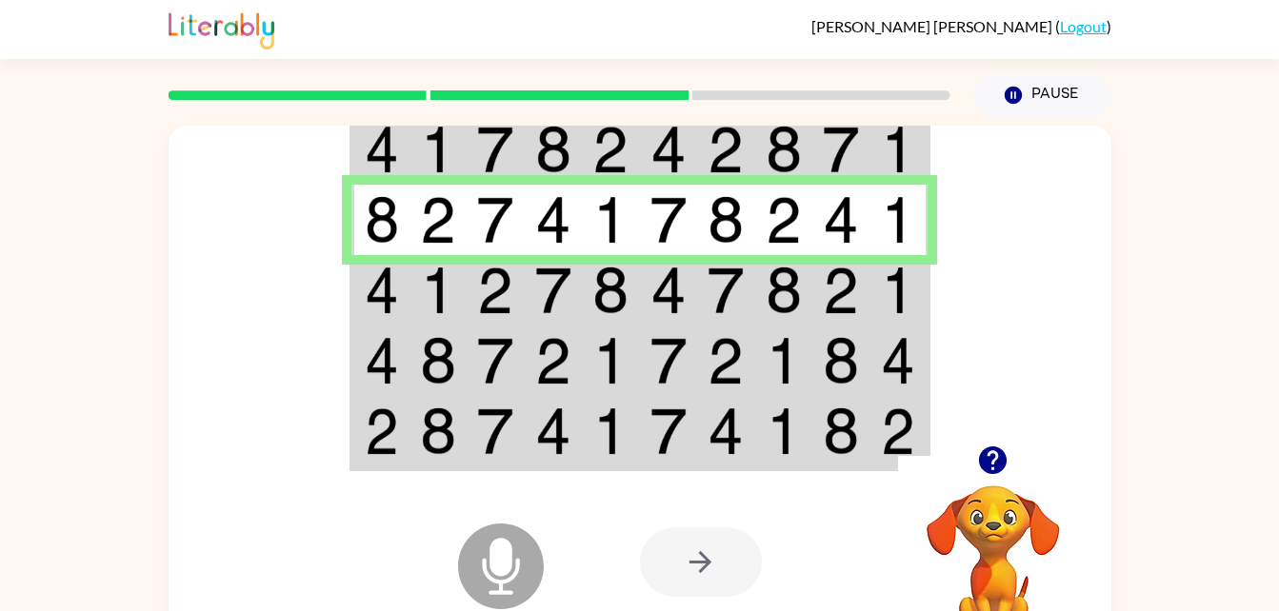
click at [847, 293] on img at bounding box center [841, 291] width 36 height 48
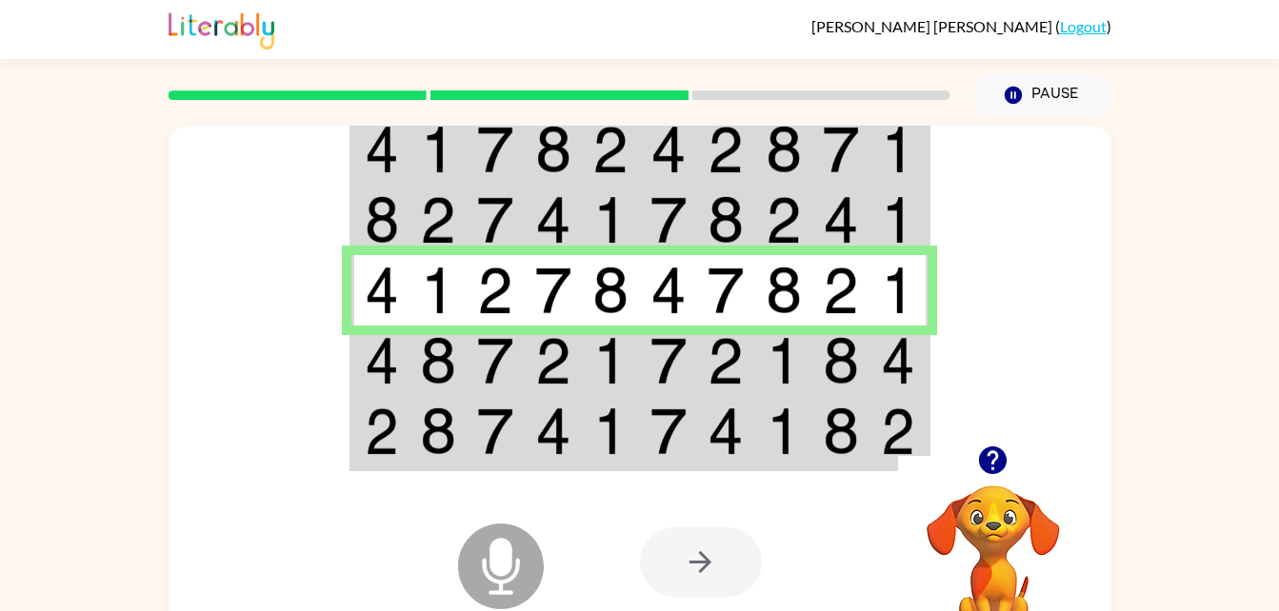
click at [780, 367] on img at bounding box center [783, 361] width 36 height 48
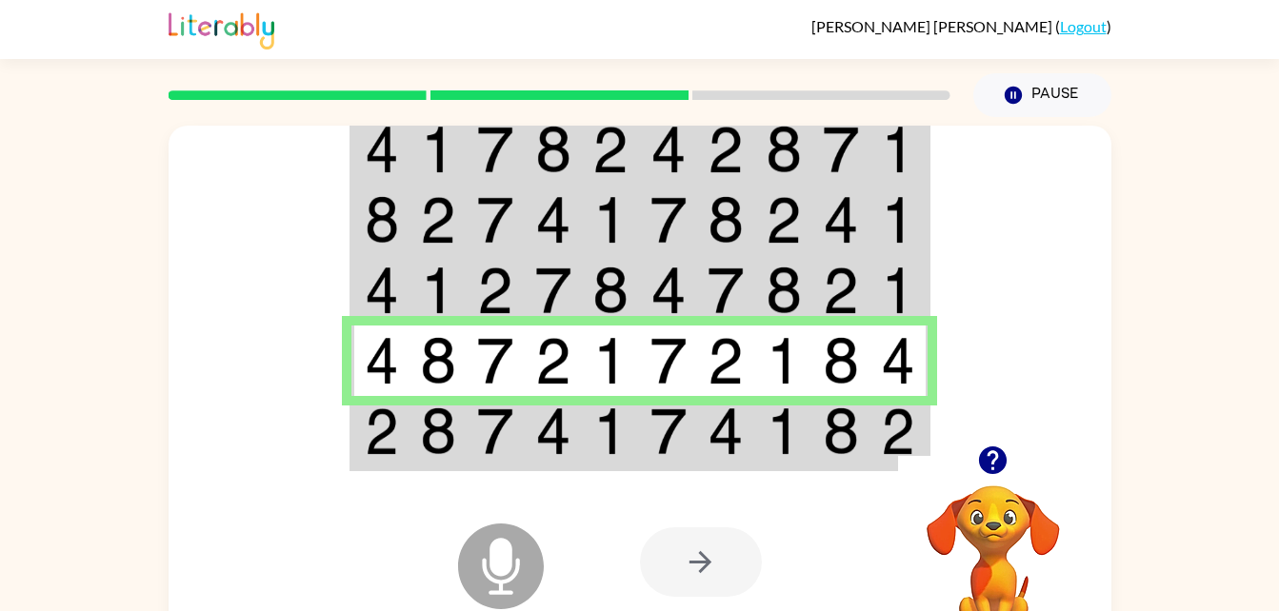
click at [698, 433] on td at bounding box center [726, 432] width 58 height 73
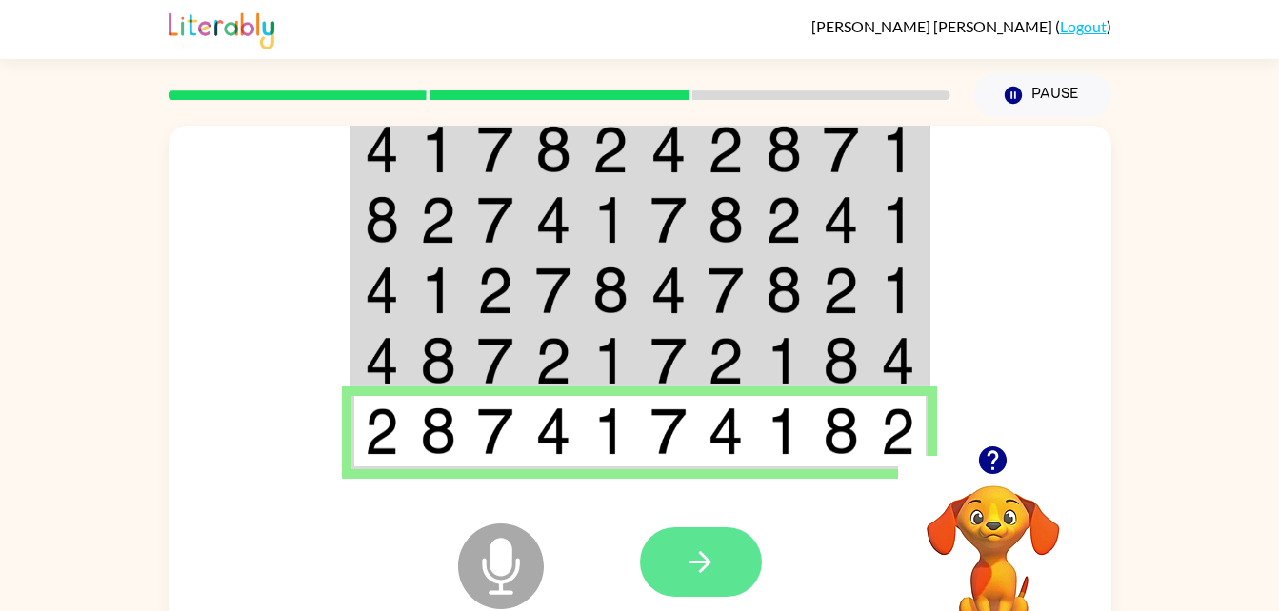
click at [727, 560] on button "button" at bounding box center [701, 561] width 122 height 69
